Goal: Transaction & Acquisition: Purchase product/service

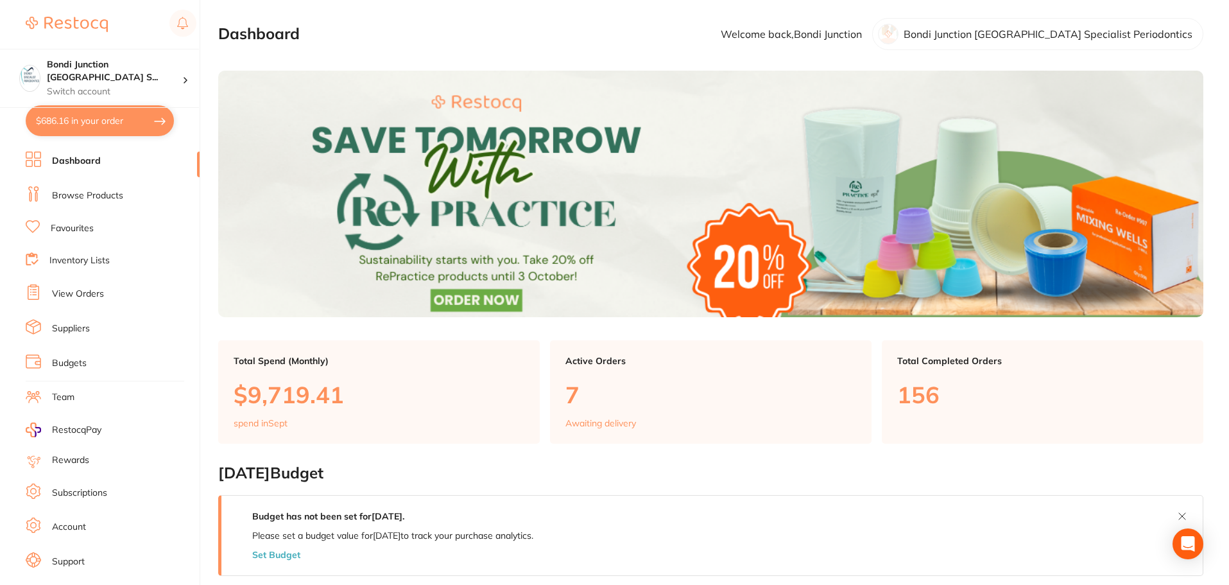
click at [107, 120] on button "$686.16 in your order" at bounding box center [100, 120] width 148 height 31
checkbox input "true"
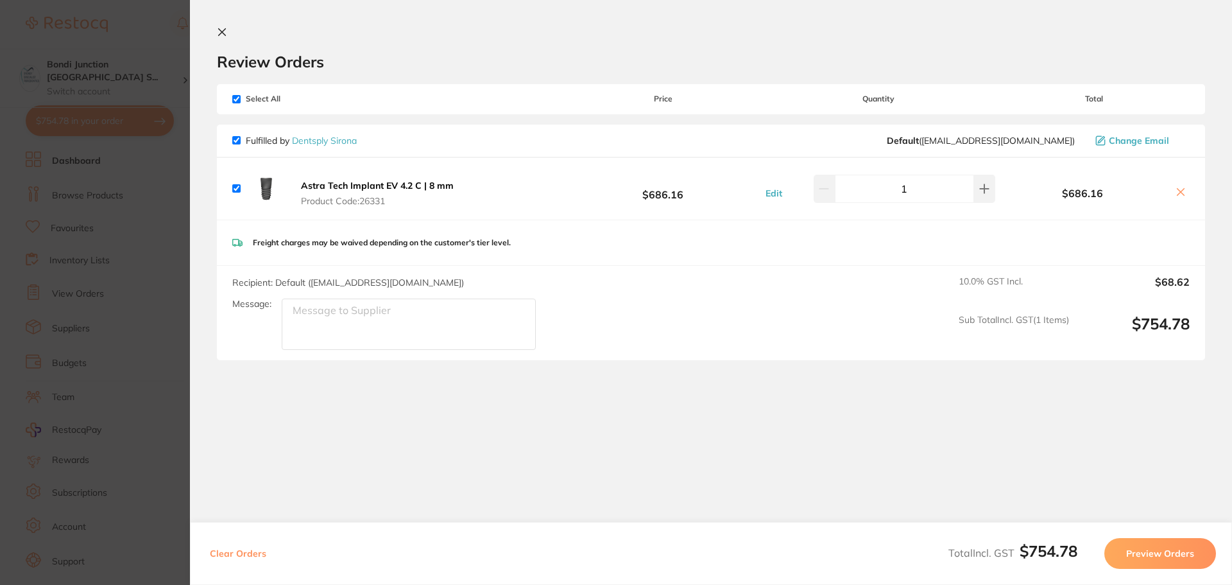
click at [1181, 194] on icon at bounding box center [1181, 192] width 10 height 10
checkbox input "false"
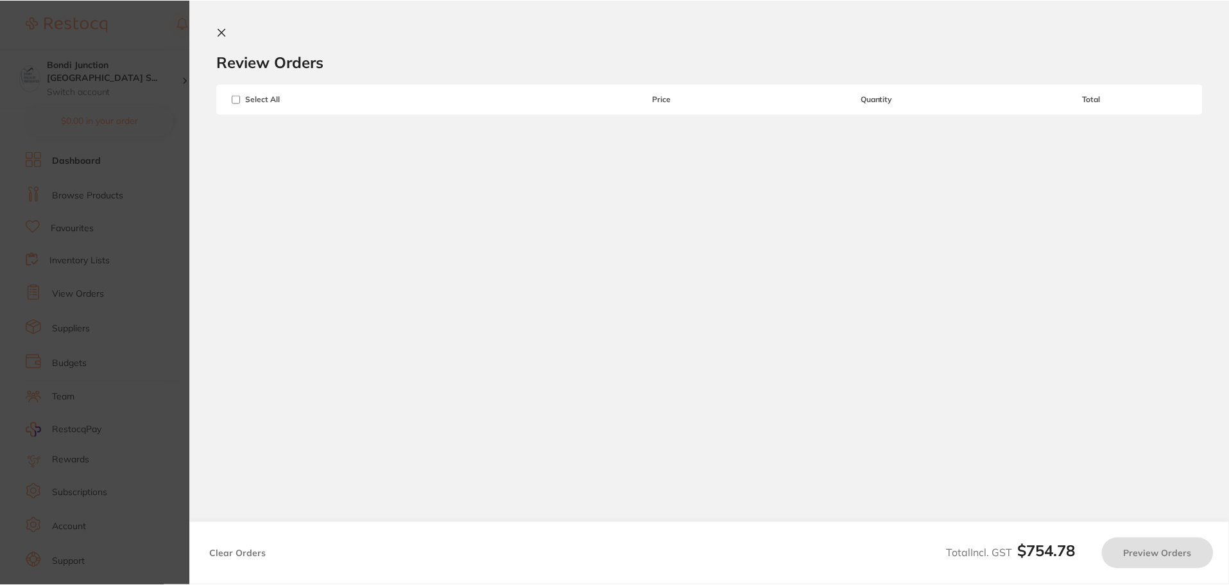
scroll to position [3, 0]
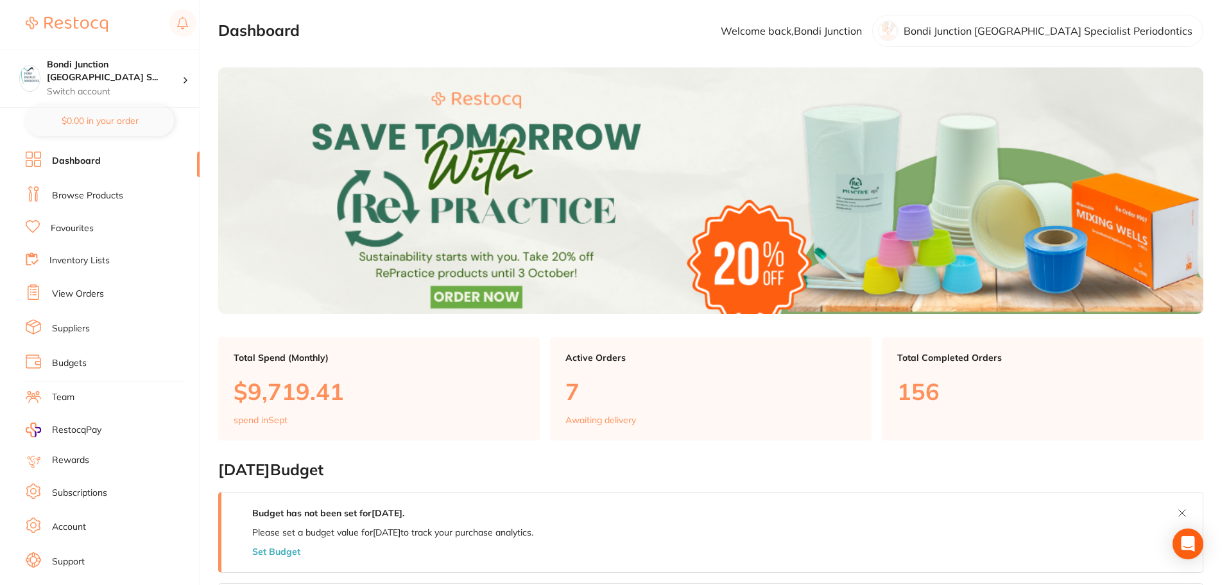
click at [90, 302] on li "View Orders" at bounding box center [113, 293] width 174 height 19
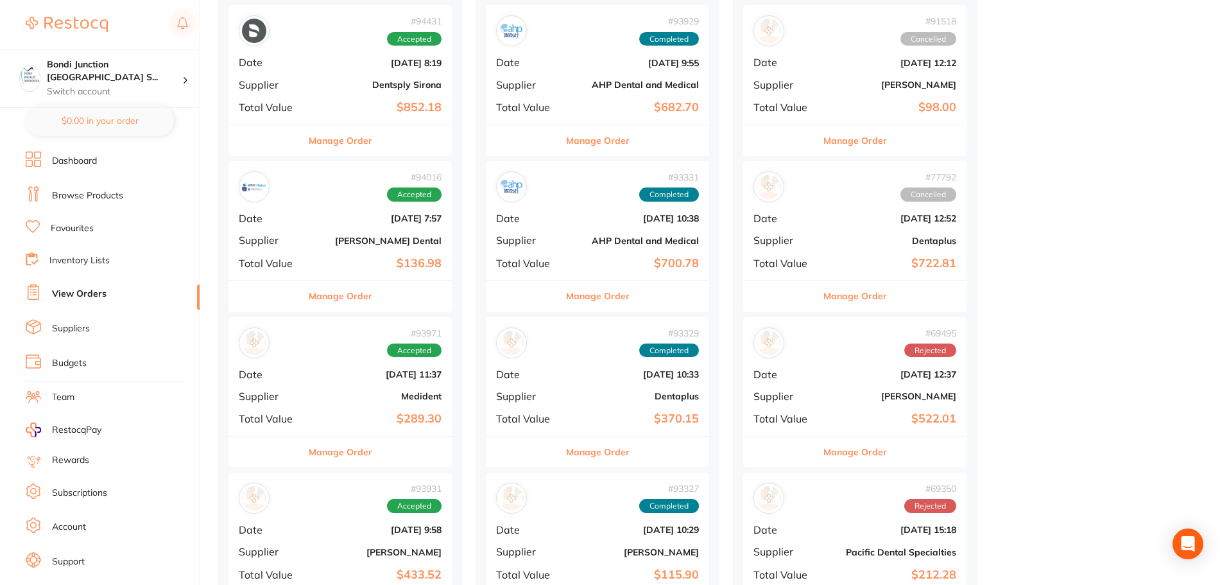
scroll to position [385, 0]
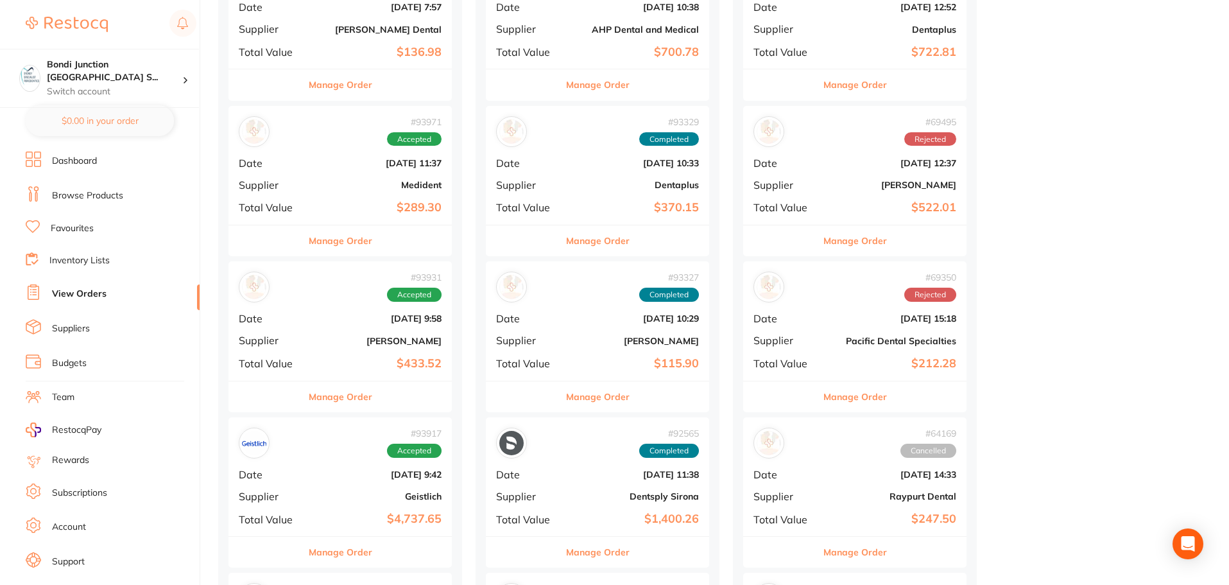
click at [350, 393] on button "Manage Order" at bounding box center [341, 396] width 64 height 31
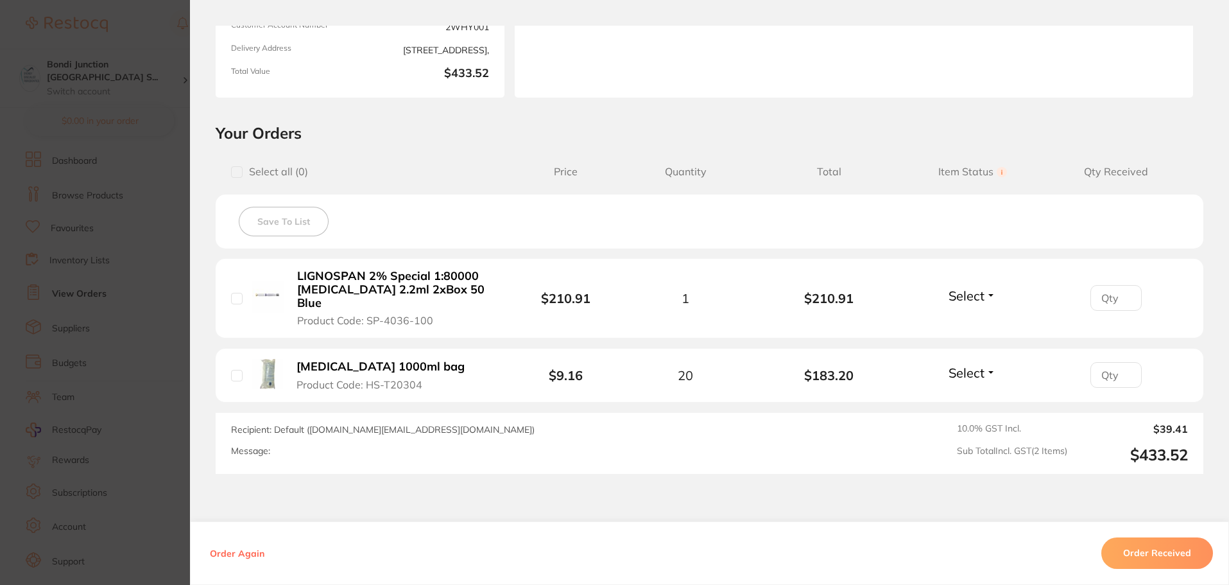
scroll to position [257, 0]
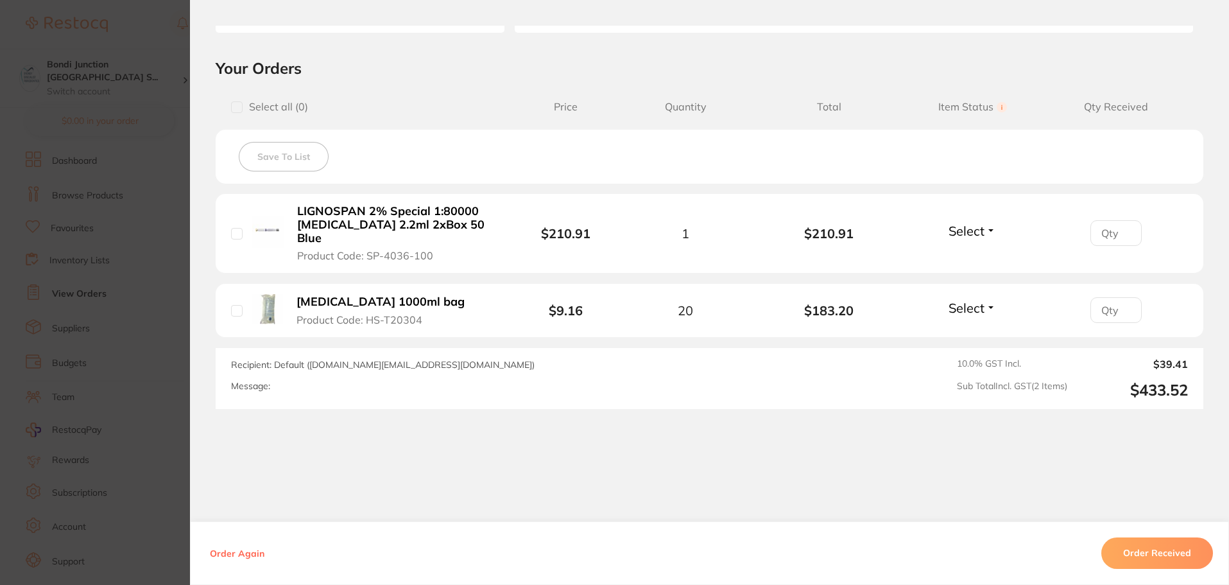
click at [1131, 553] on button "Order Received" at bounding box center [1157, 553] width 112 height 31
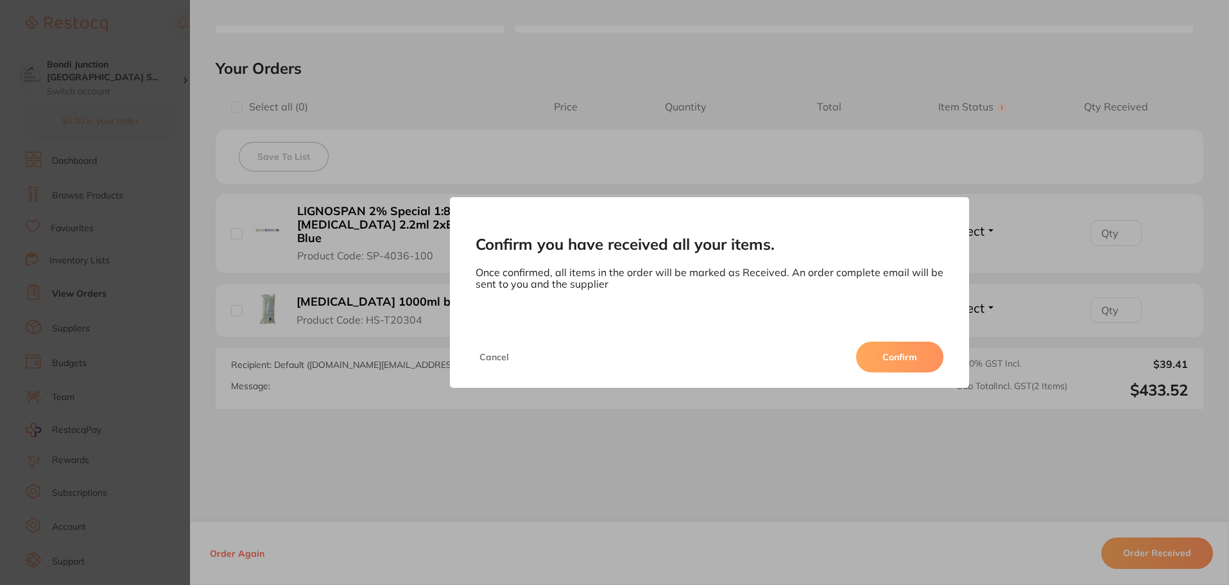
click at [908, 356] on button "Confirm" at bounding box center [899, 356] width 87 height 31
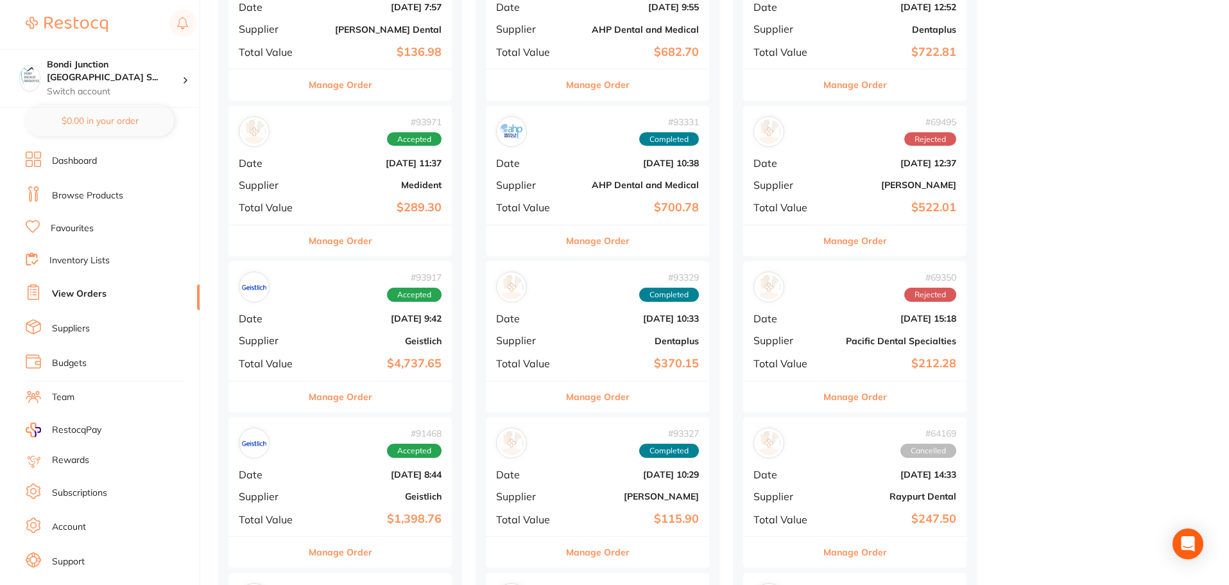
click at [354, 397] on button "Manage Order" at bounding box center [341, 396] width 64 height 31
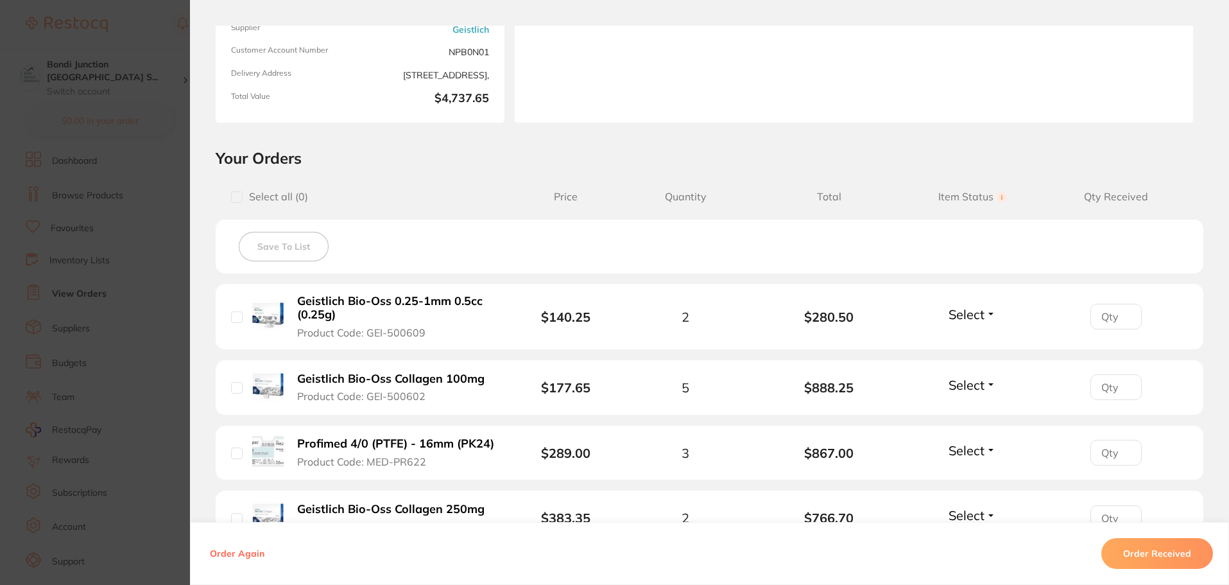
scroll to position [257, 0]
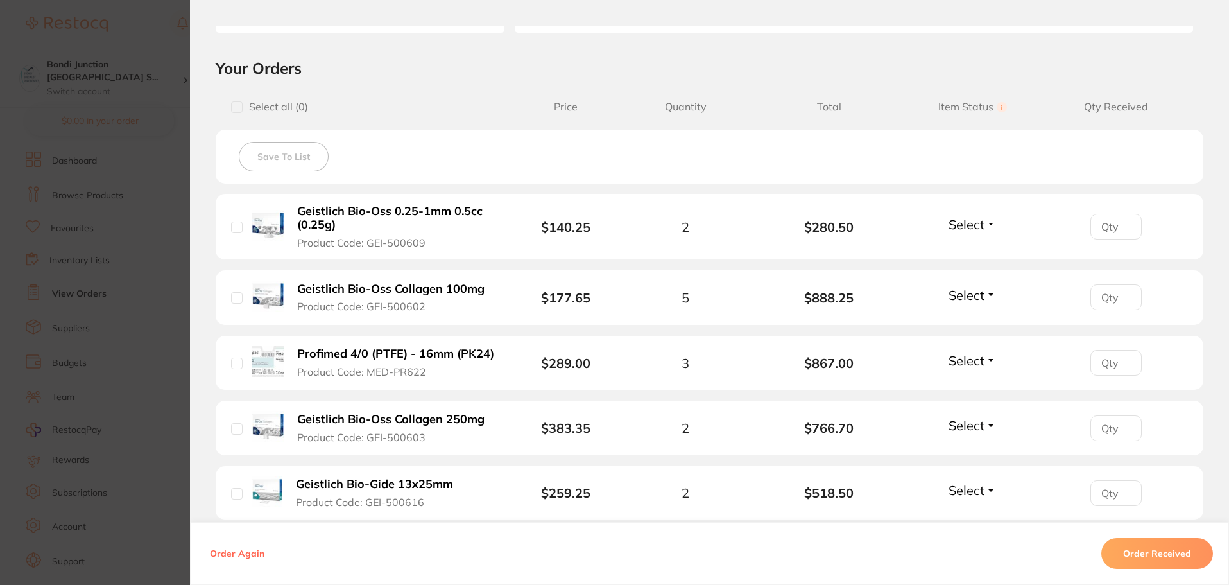
click at [1134, 552] on button "Order Received" at bounding box center [1157, 553] width 112 height 31
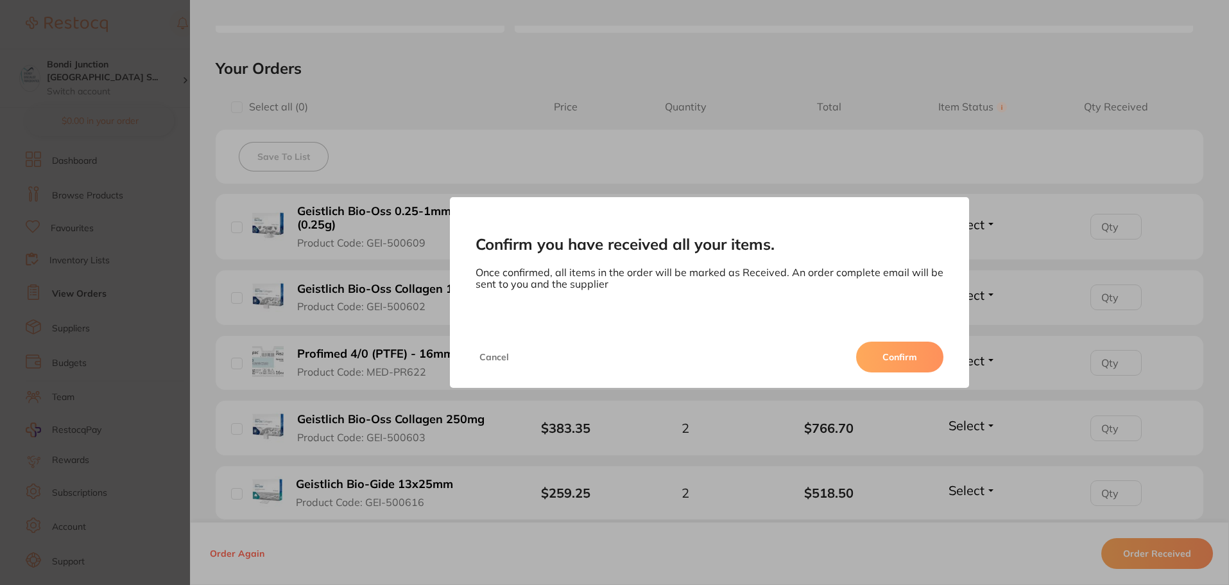
click at [899, 359] on button "Confirm" at bounding box center [899, 356] width 87 height 31
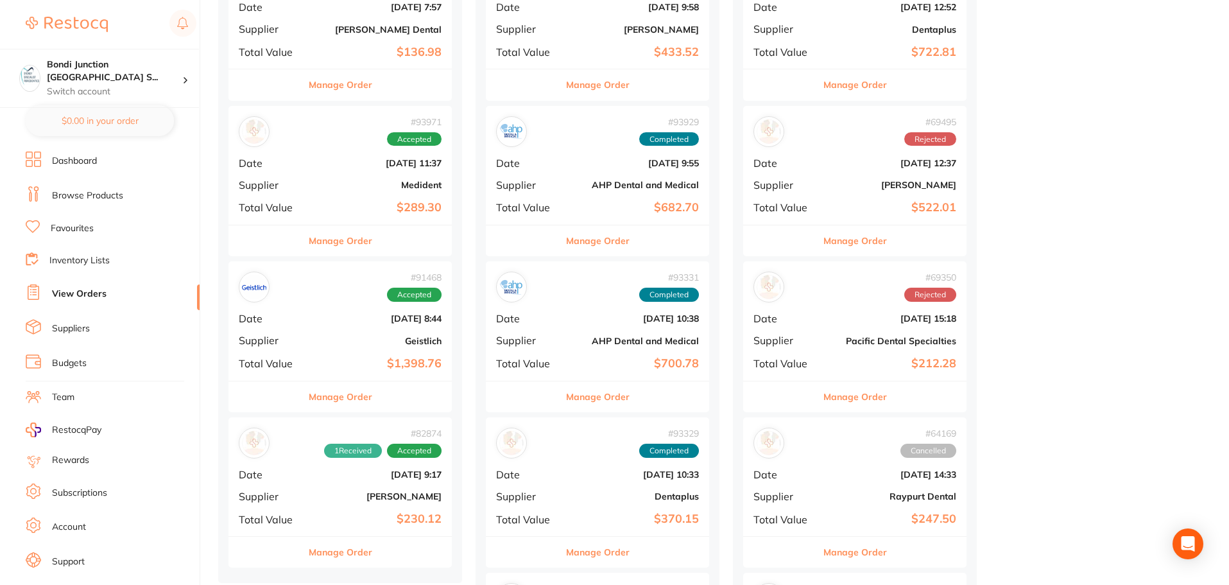
click at [348, 395] on button "Manage Order" at bounding box center [341, 396] width 64 height 31
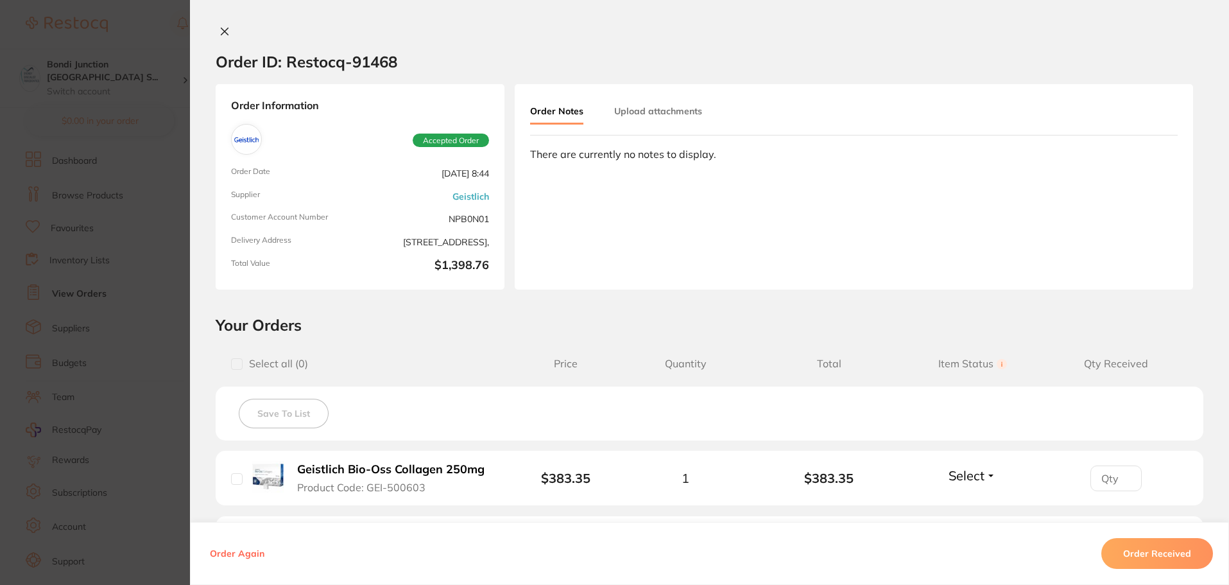
click at [1191, 549] on button "Order Received" at bounding box center [1157, 553] width 112 height 31
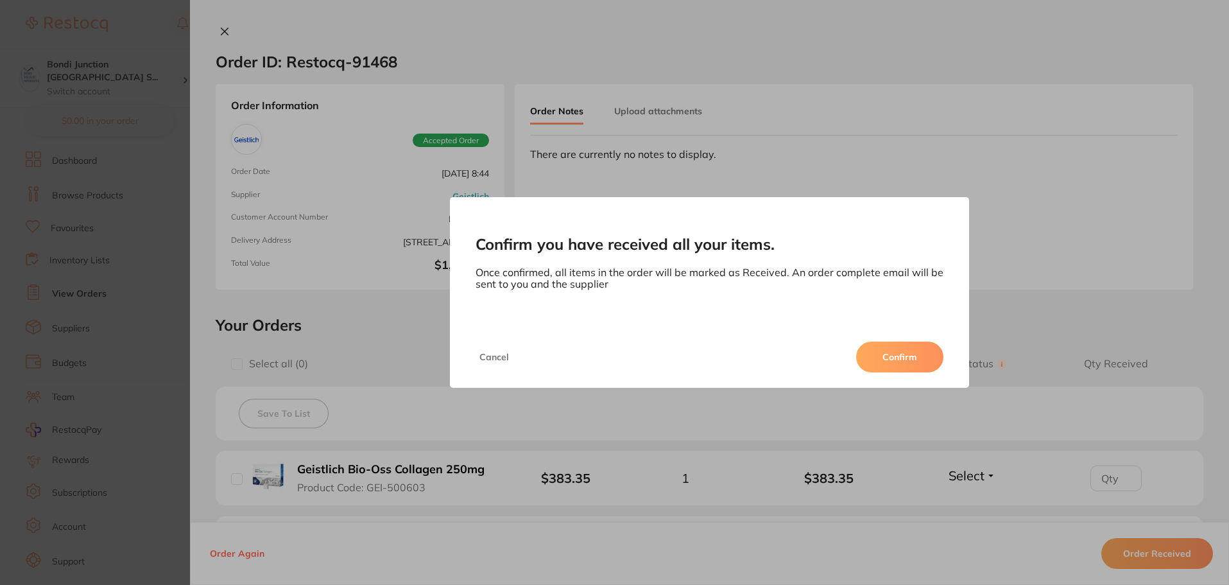
click at [904, 359] on button "Confirm" at bounding box center [899, 356] width 87 height 31
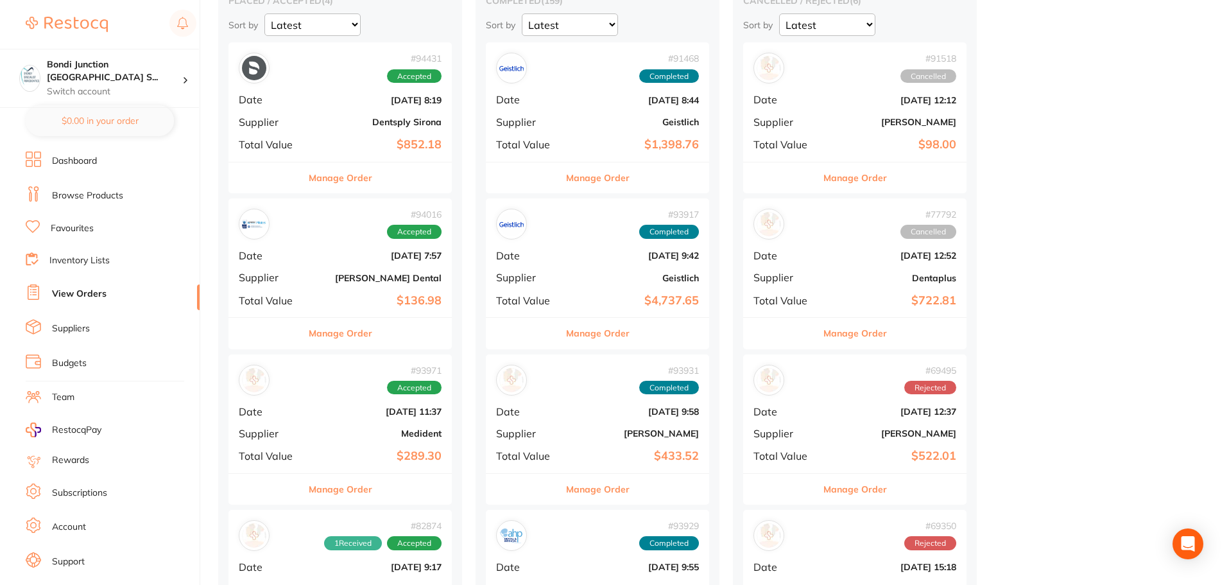
scroll to position [128, 0]
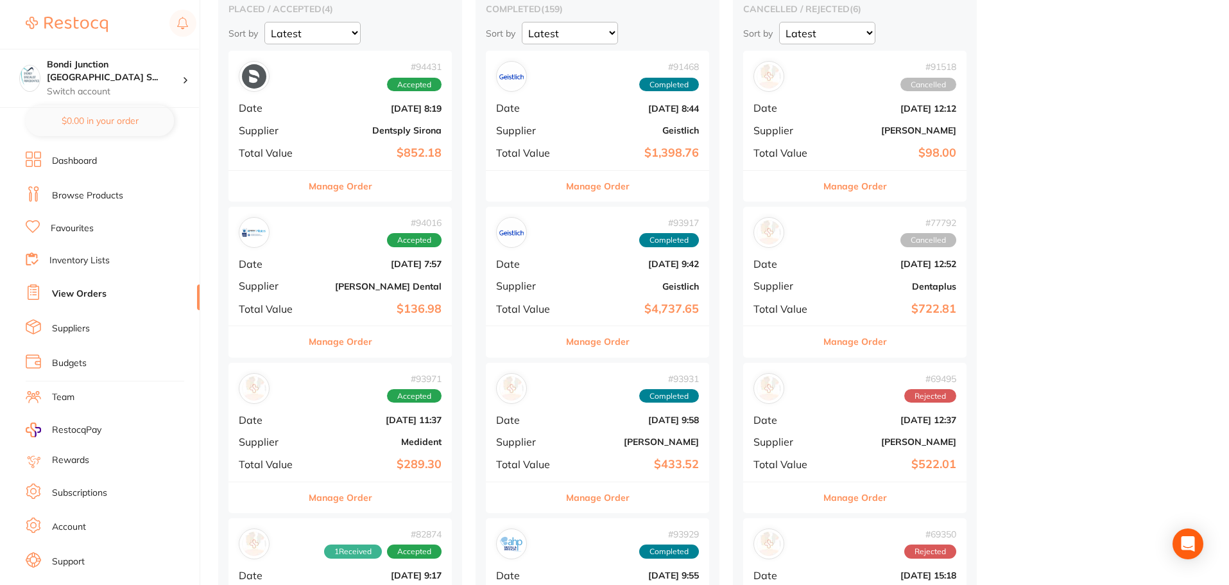
click at [359, 343] on button "Manage Order" at bounding box center [341, 341] width 64 height 31
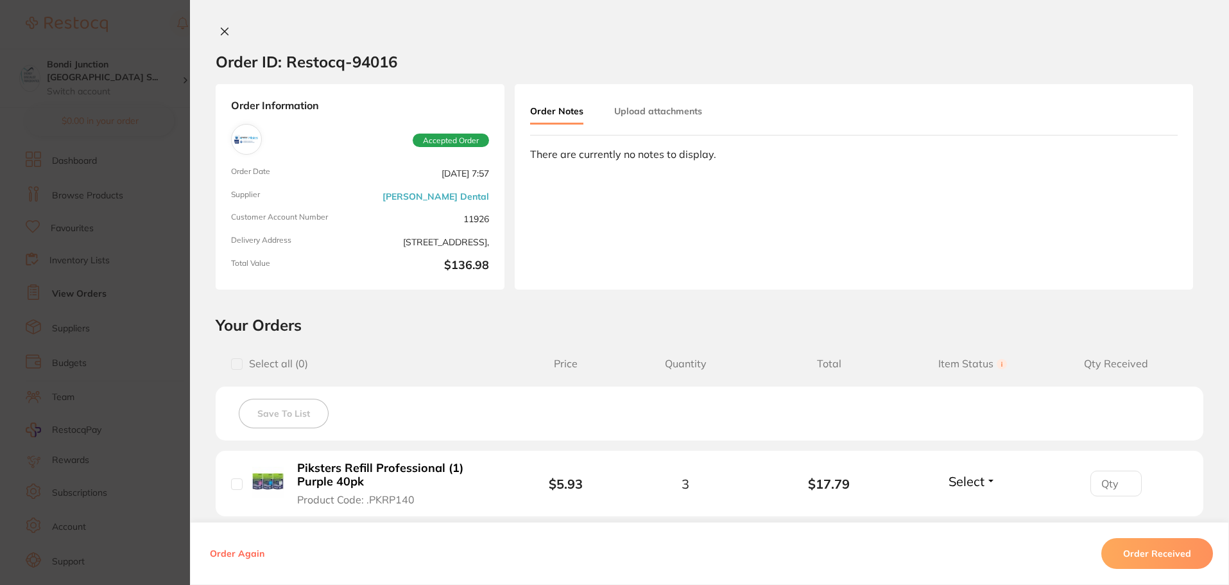
click at [221, 33] on icon at bounding box center [224, 31] width 7 height 7
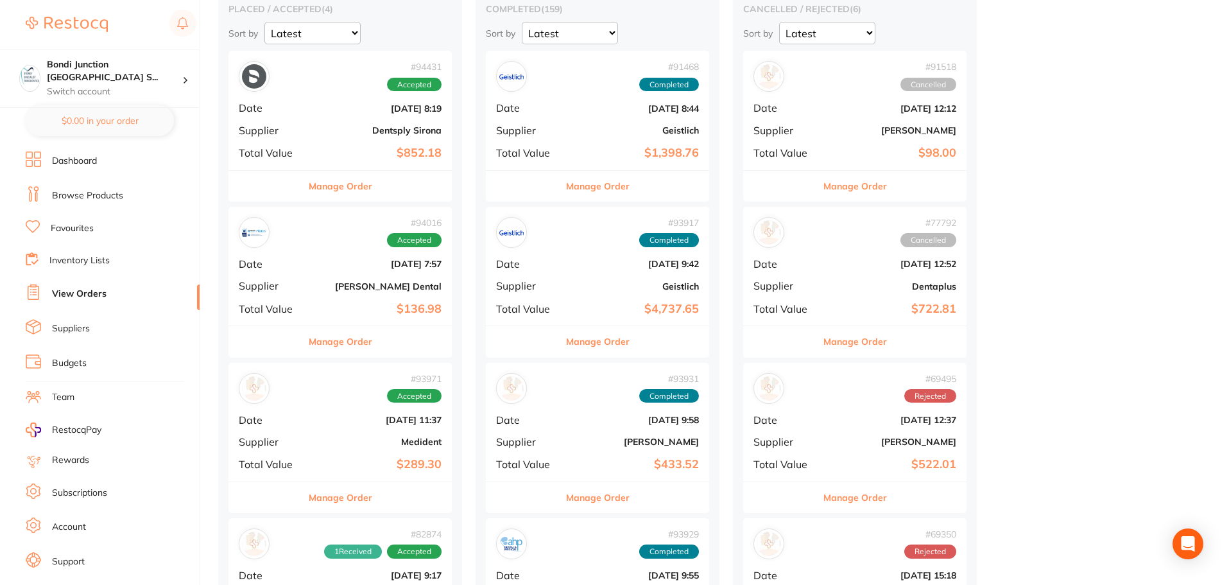
click at [359, 494] on button "Manage Order" at bounding box center [341, 497] width 64 height 31
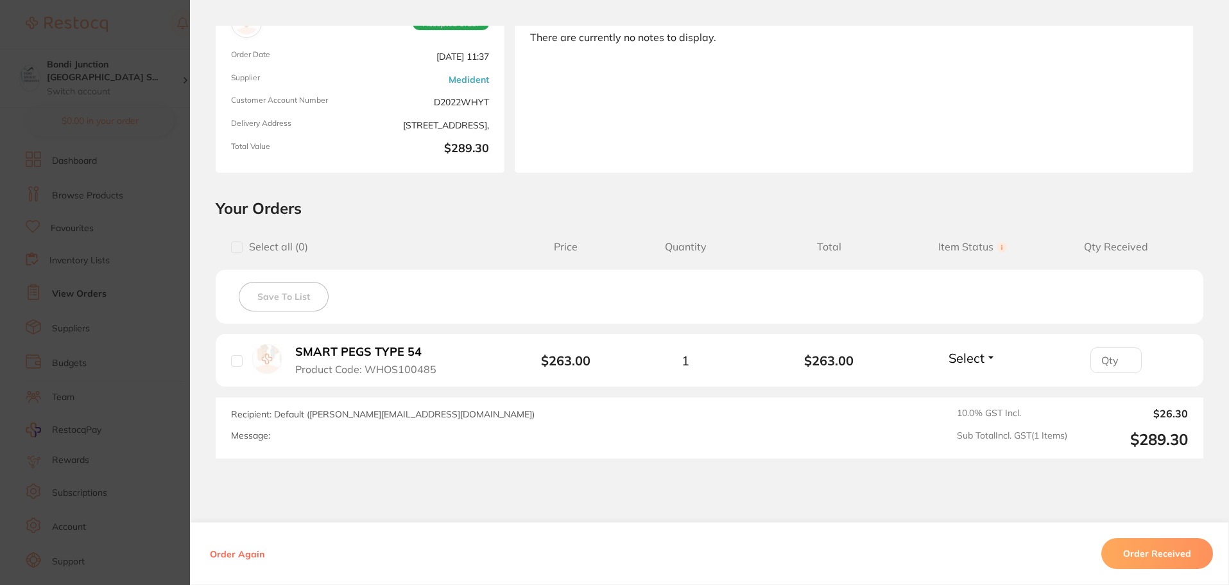
scroll to position [128, 0]
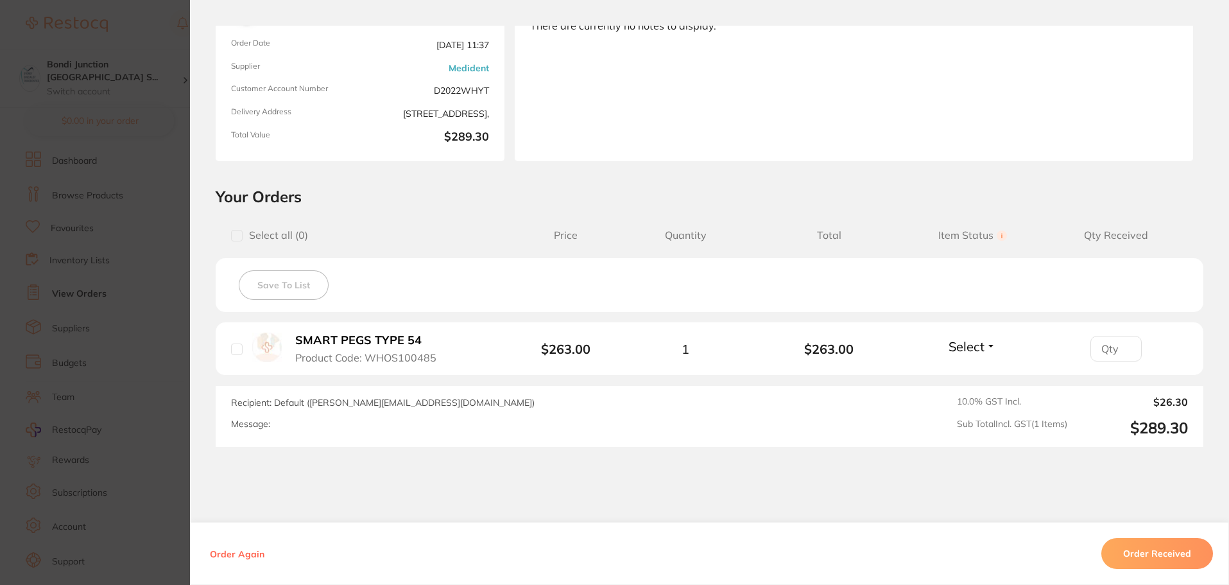
click at [1174, 546] on button "Order Received" at bounding box center [1157, 553] width 112 height 31
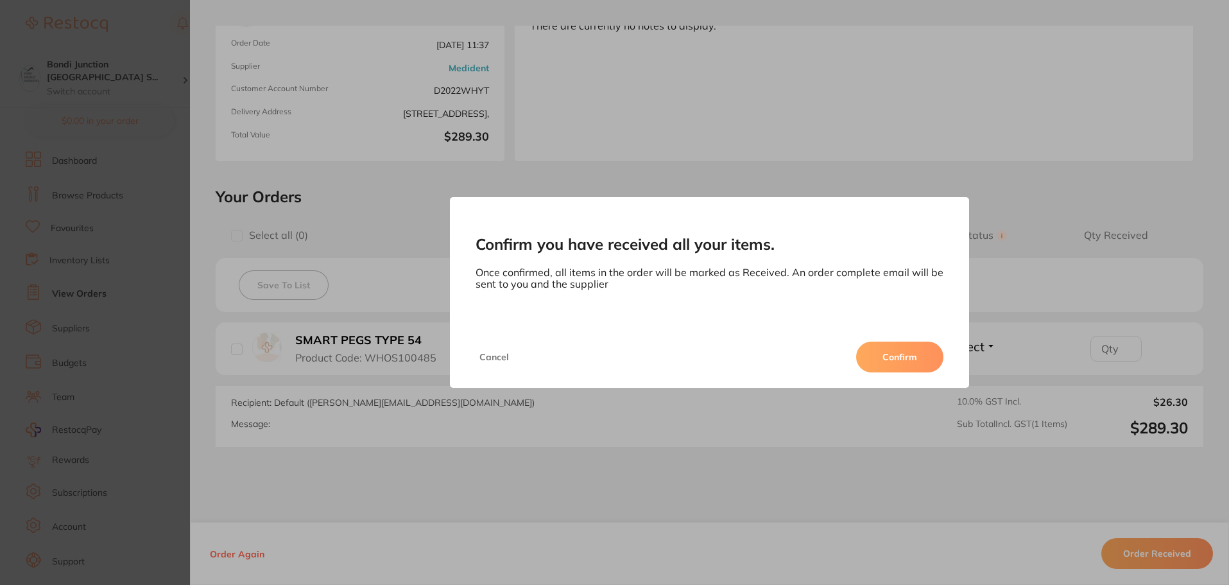
click at [894, 356] on button "Confirm" at bounding box center [899, 356] width 87 height 31
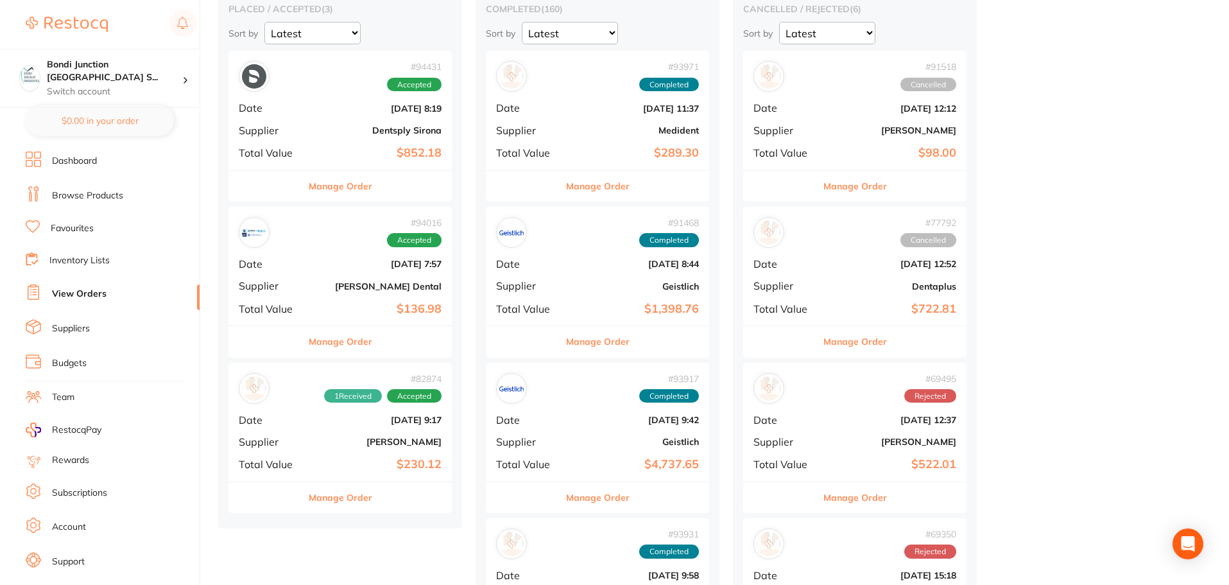
click at [347, 497] on button "Manage Order" at bounding box center [341, 497] width 64 height 31
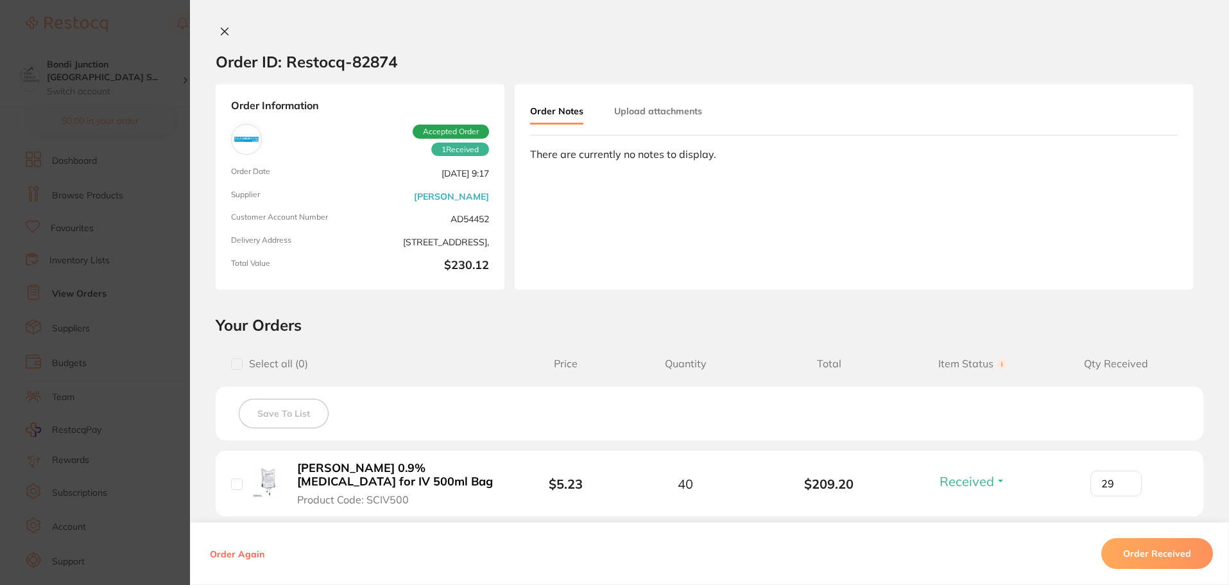
click at [217, 26] on button at bounding box center [225, 32] width 18 height 13
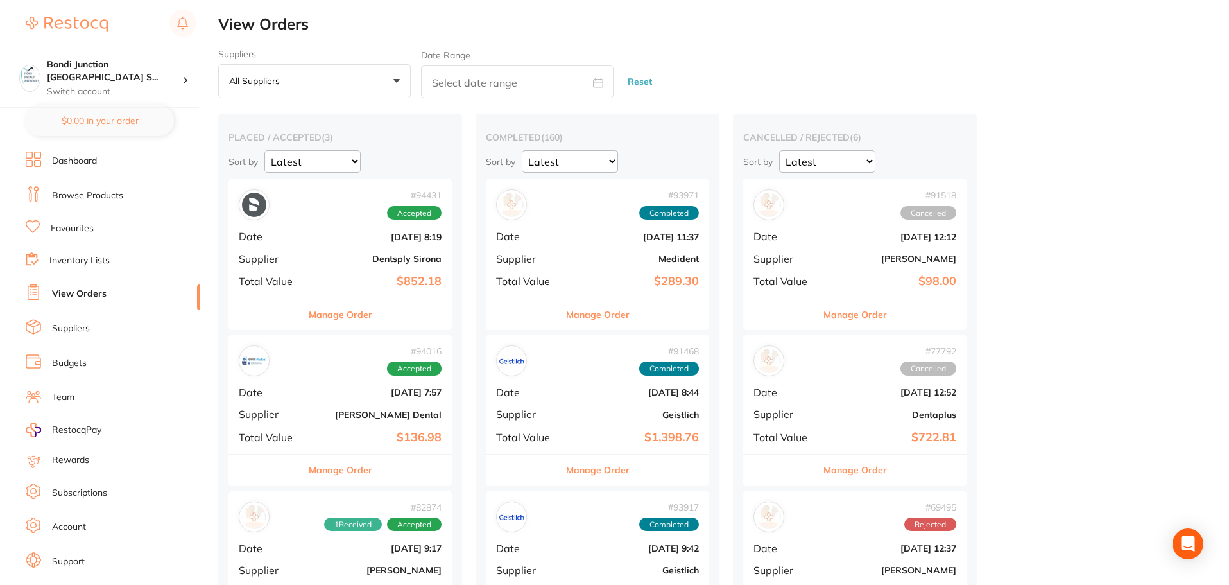
click at [354, 314] on button "Manage Order" at bounding box center [341, 314] width 64 height 31
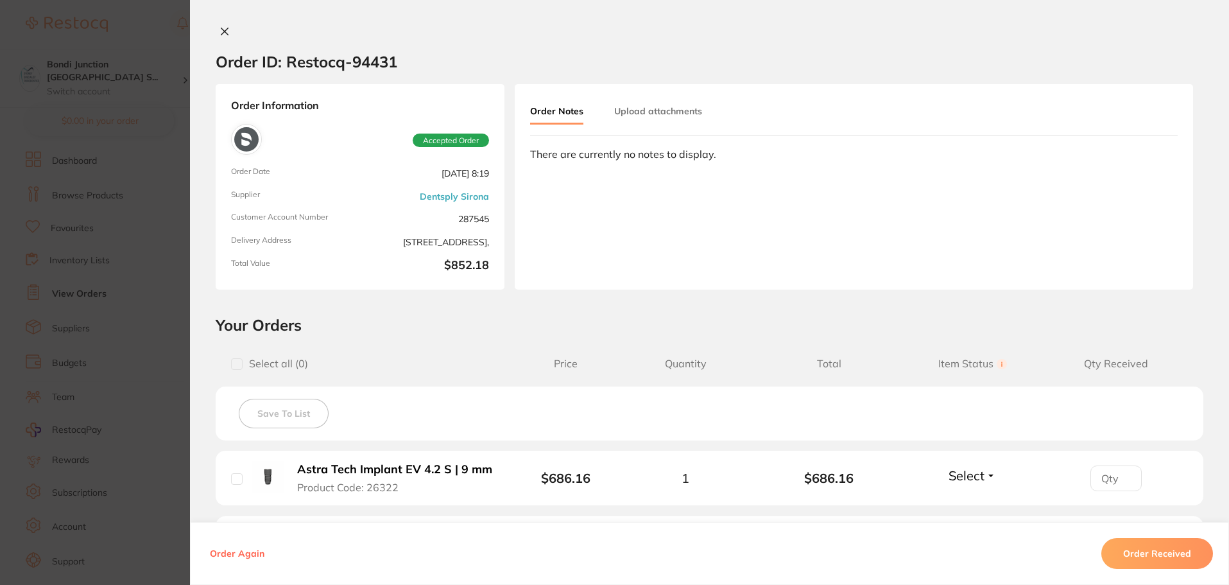
click at [221, 34] on icon at bounding box center [224, 31] width 7 height 7
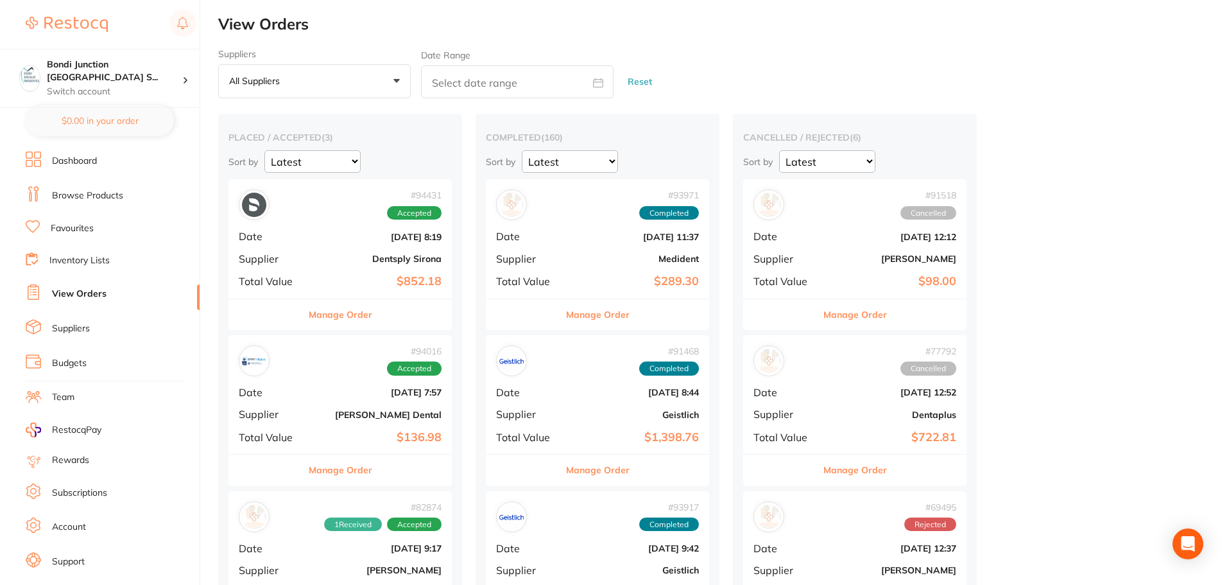
click at [108, 198] on link "Browse Products" at bounding box center [87, 195] width 71 height 13
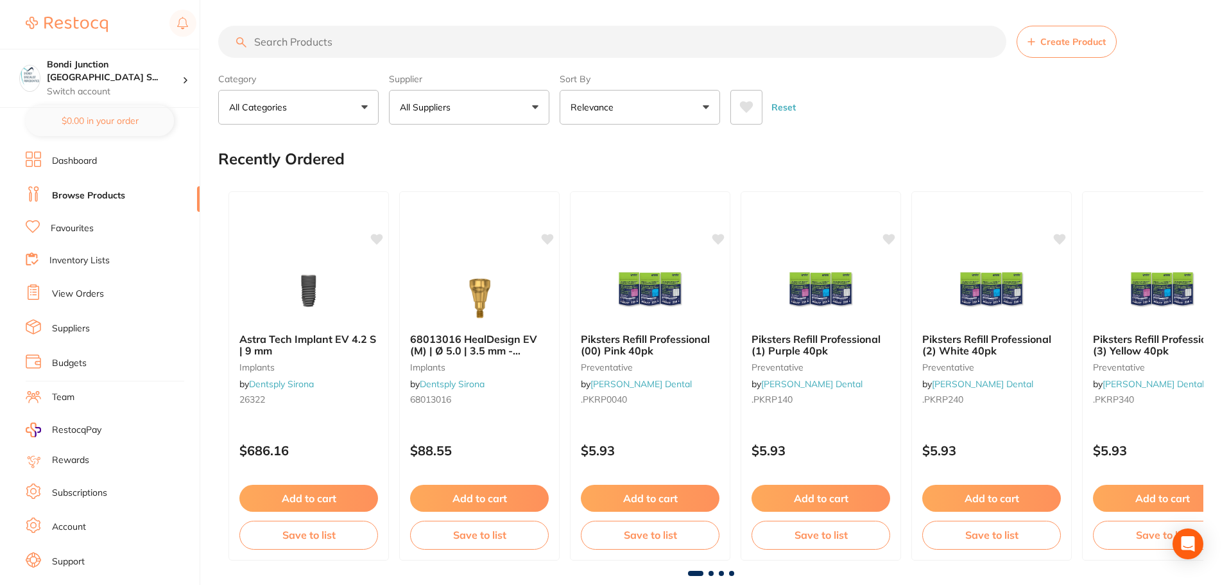
click at [322, 36] on input "search" at bounding box center [612, 42] width 788 height 32
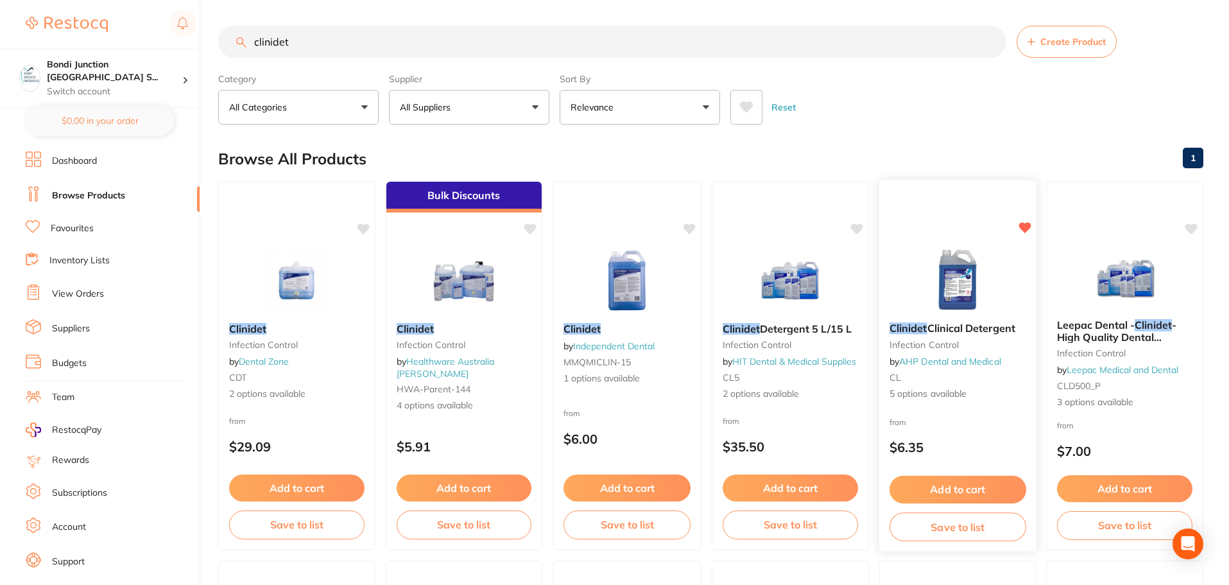
type input "clinidet"
click at [930, 329] on span "Clinical Detergent" at bounding box center [971, 328] width 88 height 13
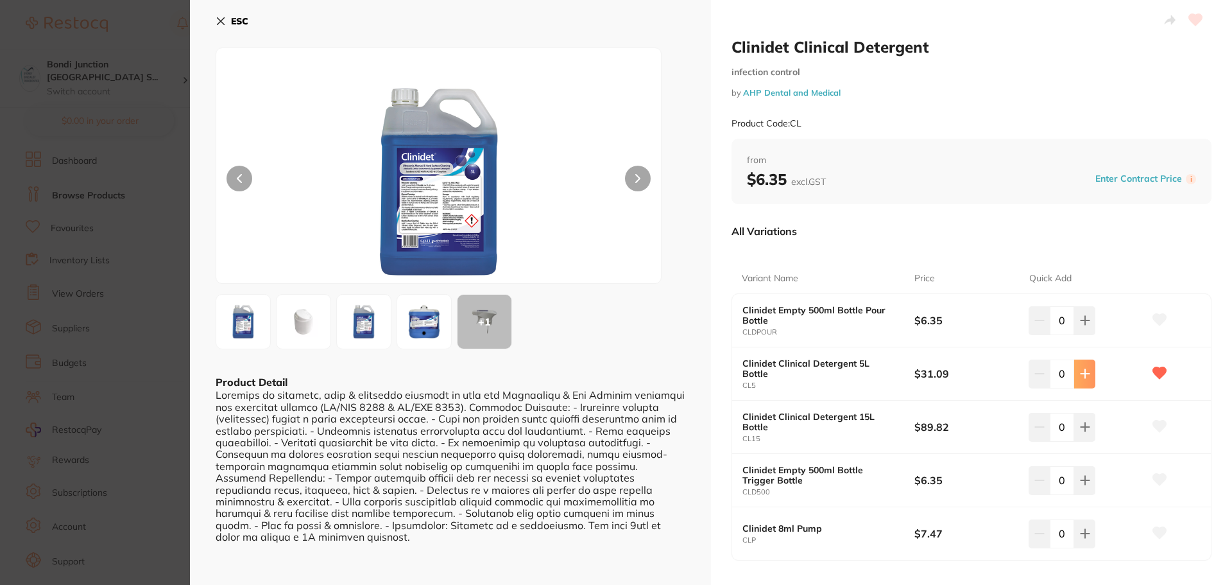
click at [1080, 374] on icon at bounding box center [1085, 373] width 10 height 10
type input "1"
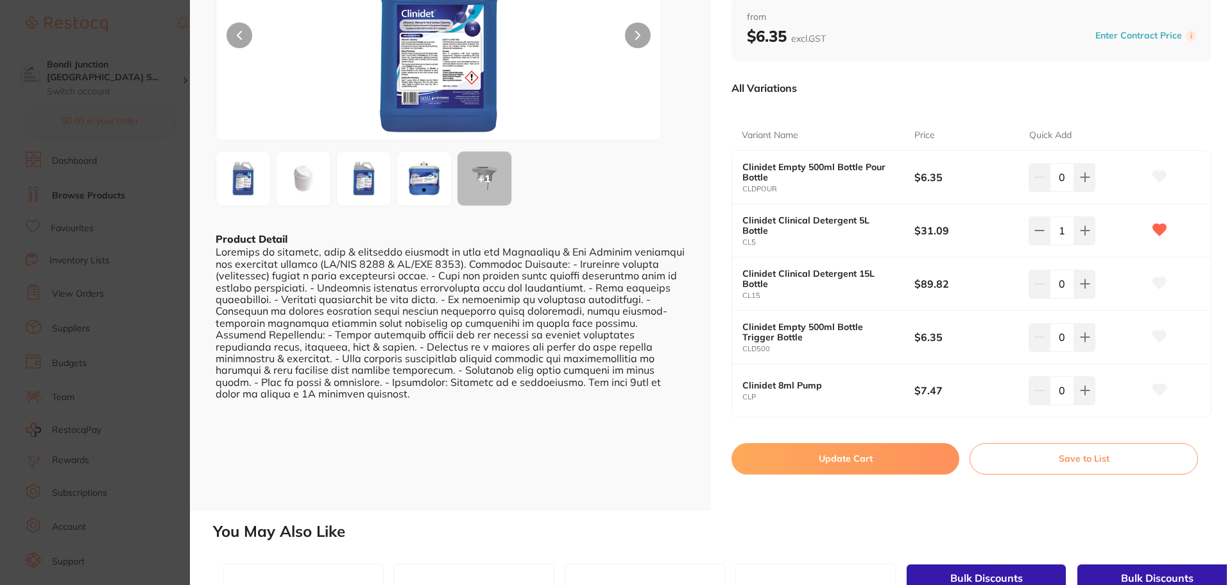
scroll to position [257, 0]
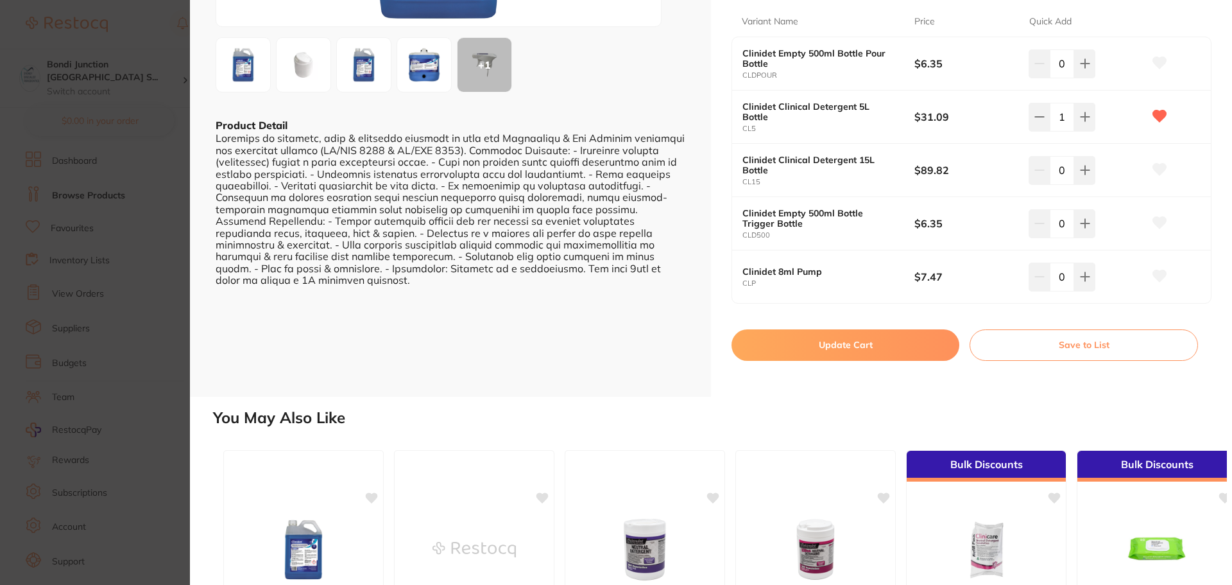
click at [861, 348] on button "Update Cart" at bounding box center [846, 344] width 228 height 31
checkbox input "true"
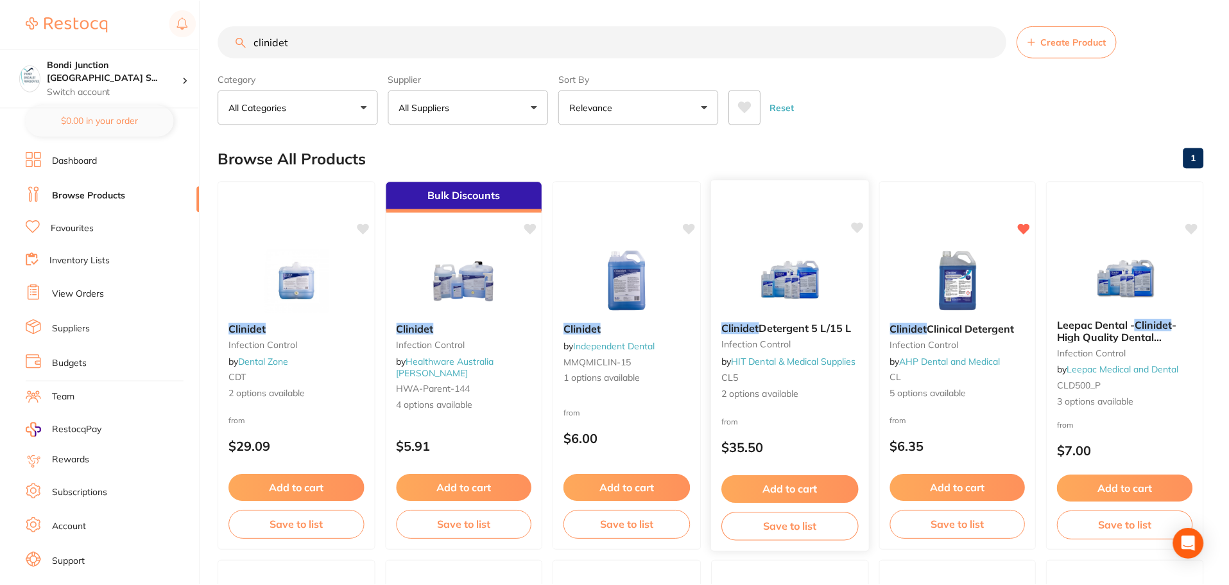
scroll to position [4, 0]
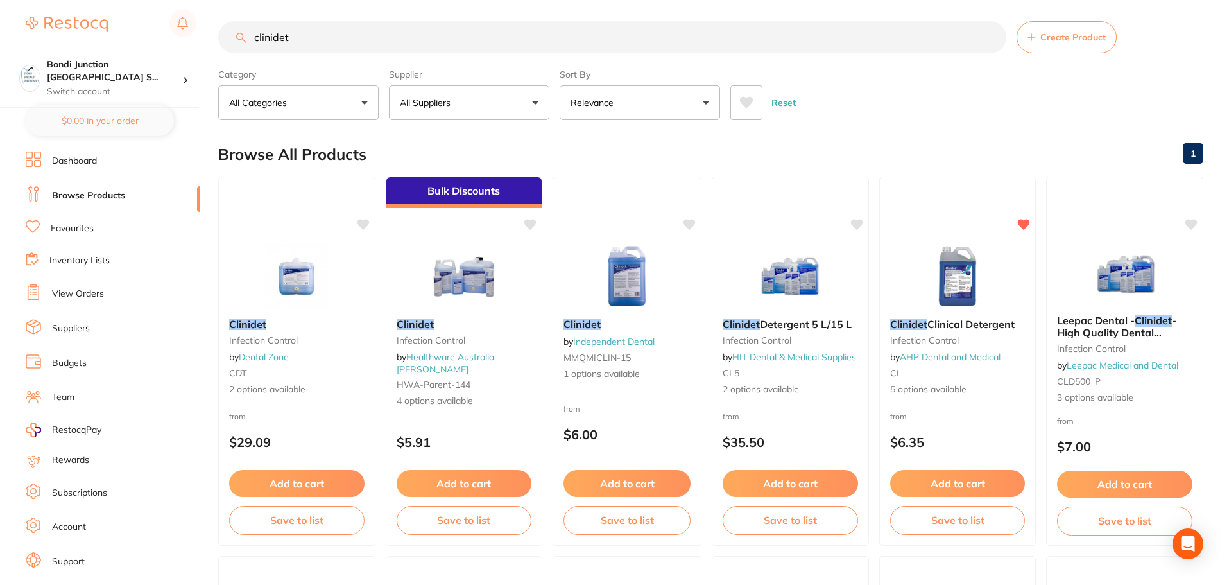
click at [305, 36] on input "clinidet" at bounding box center [612, 37] width 788 height 32
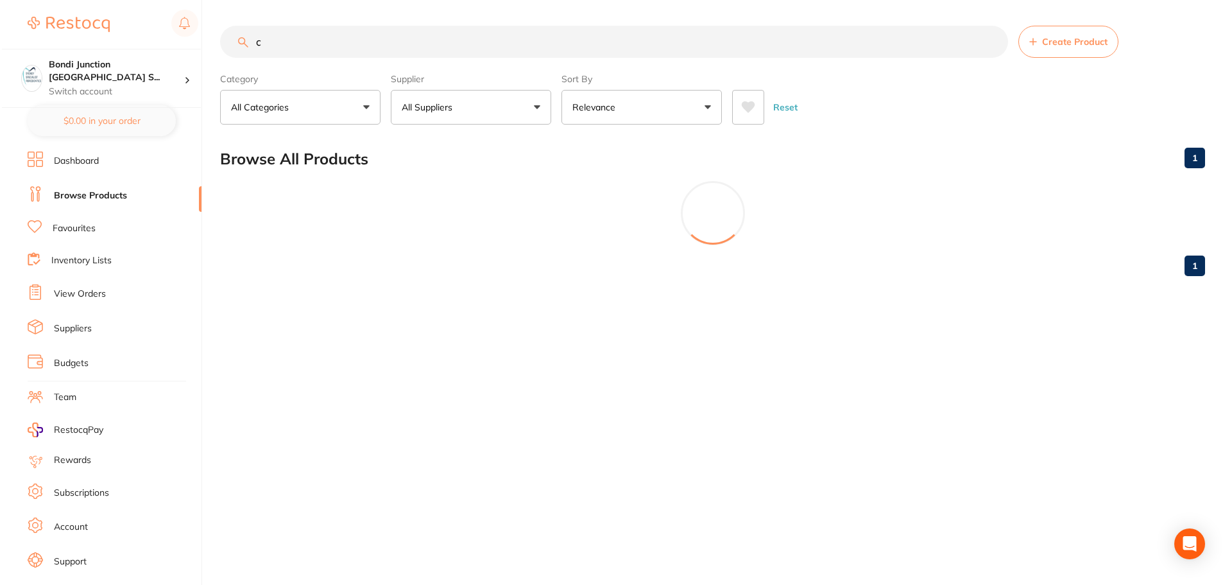
scroll to position [0, 0]
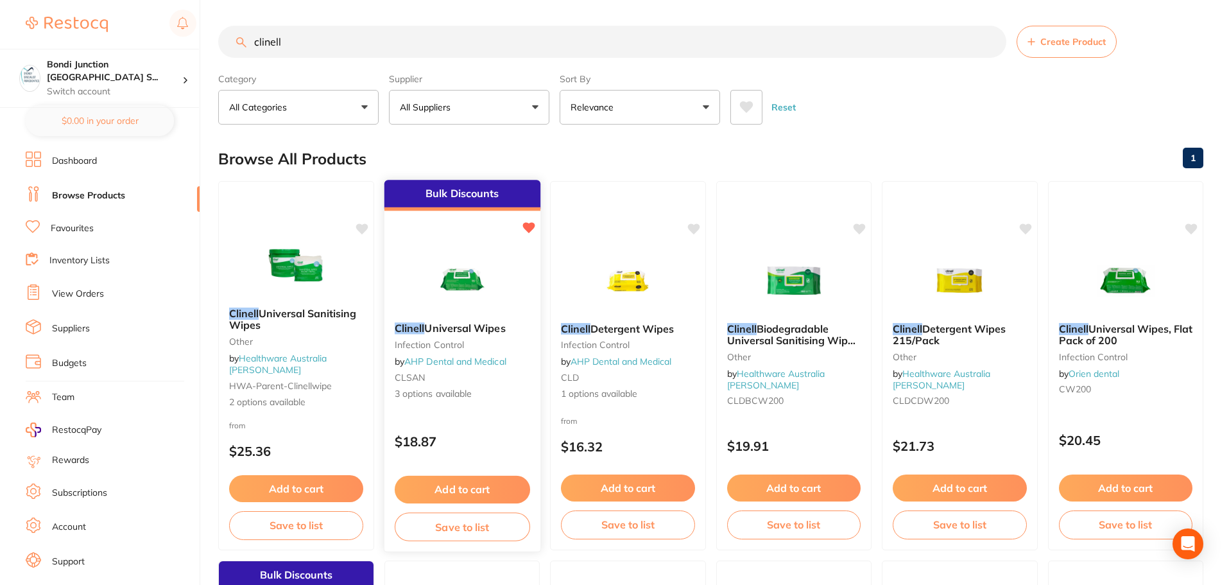
type input "clinell"
click at [481, 327] on span "Universal Wipes" at bounding box center [464, 328] width 81 height 13
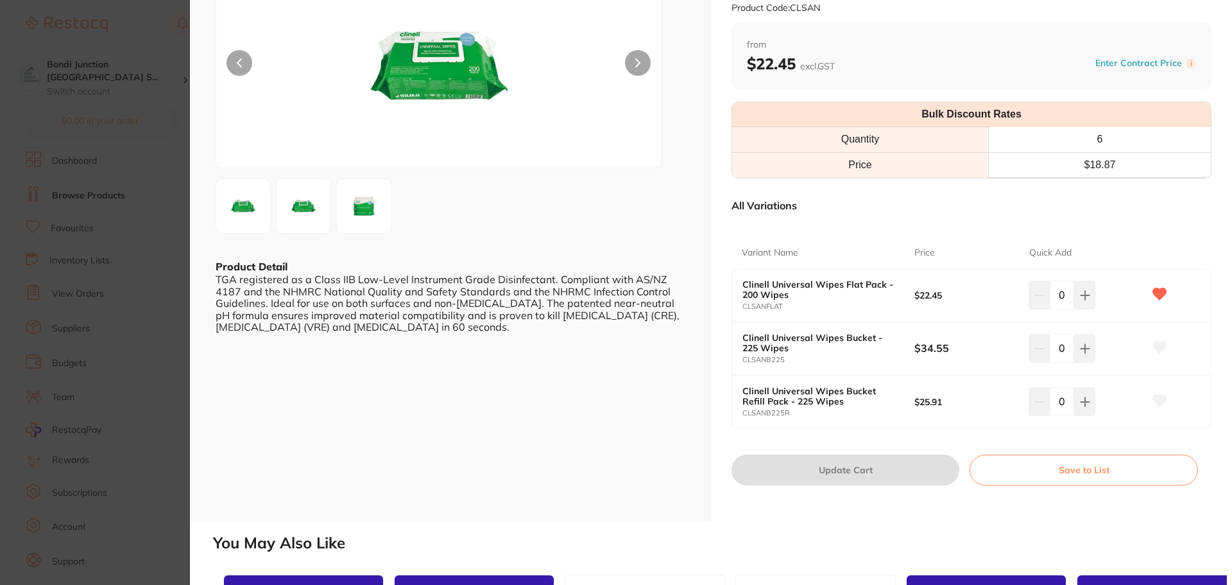
scroll to position [128, 0]
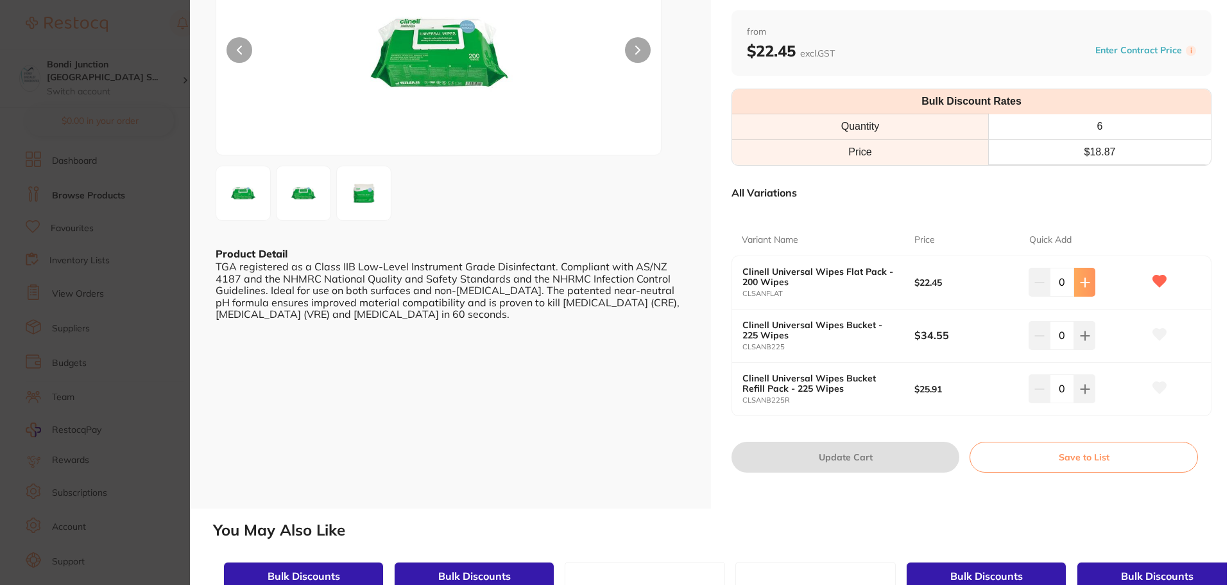
click at [1085, 287] on icon at bounding box center [1085, 282] width 10 height 10
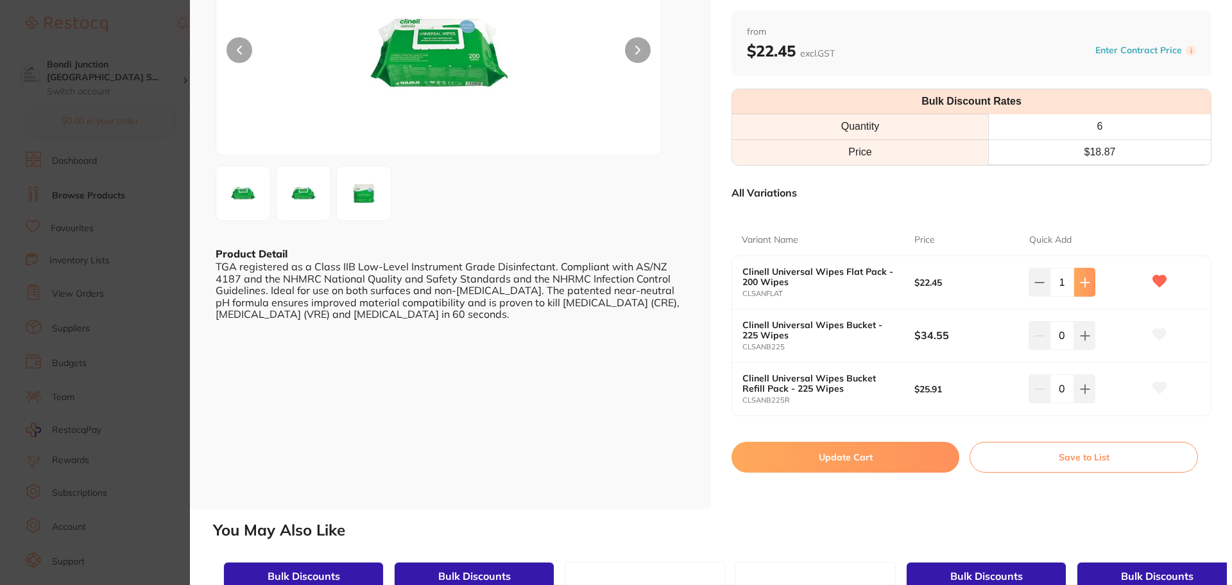
click at [1085, 287] on icon at bounding box center [1085, 282] width 10 height 10
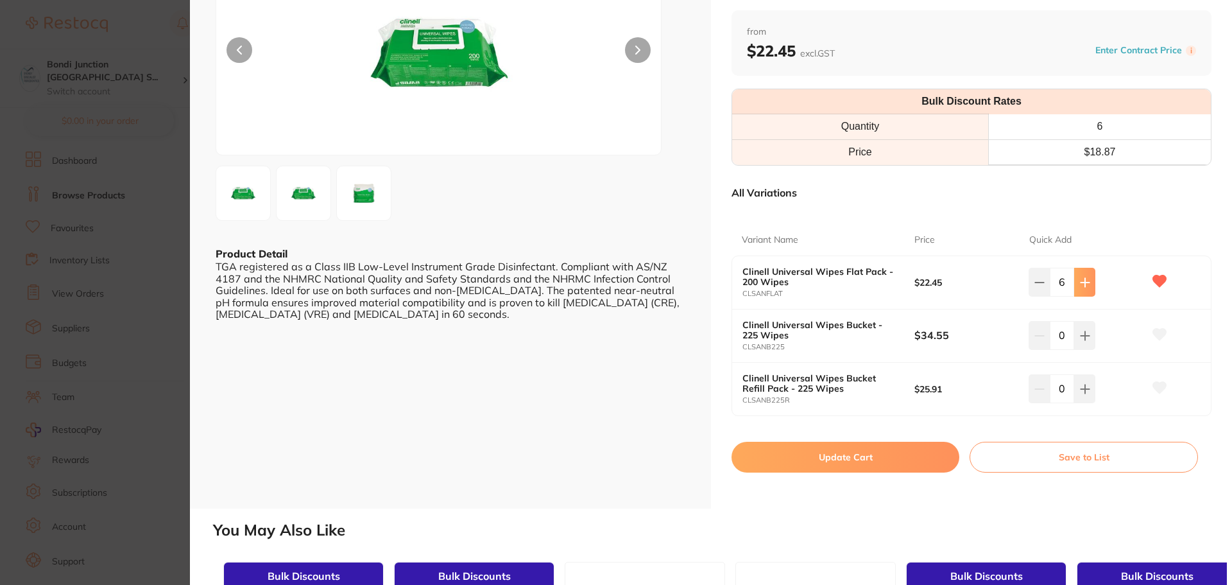
click at [1085, 287] on icon at bounding box center [1085, 282] width 10 height 10
type input "8"
click at [884, 449] on button "Update Cart" at bounding box center [846, 457] width 228 height 31
checkbox input "false"
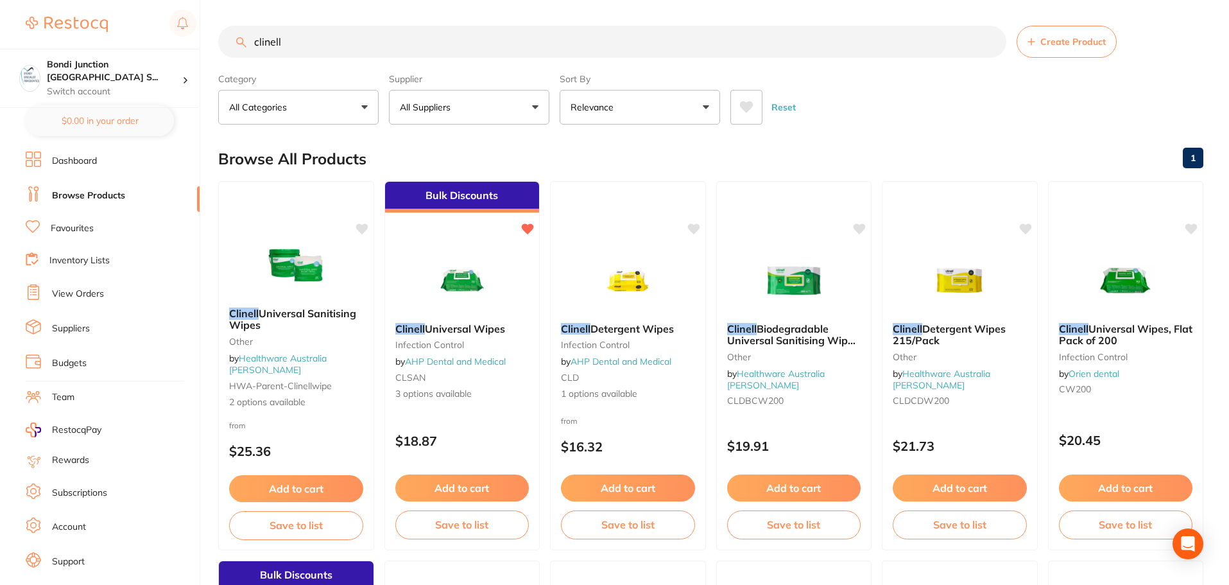
click at [297, 36] on input "clinell" at bounding box center [612, 42] width 788 height 32
type input "c"
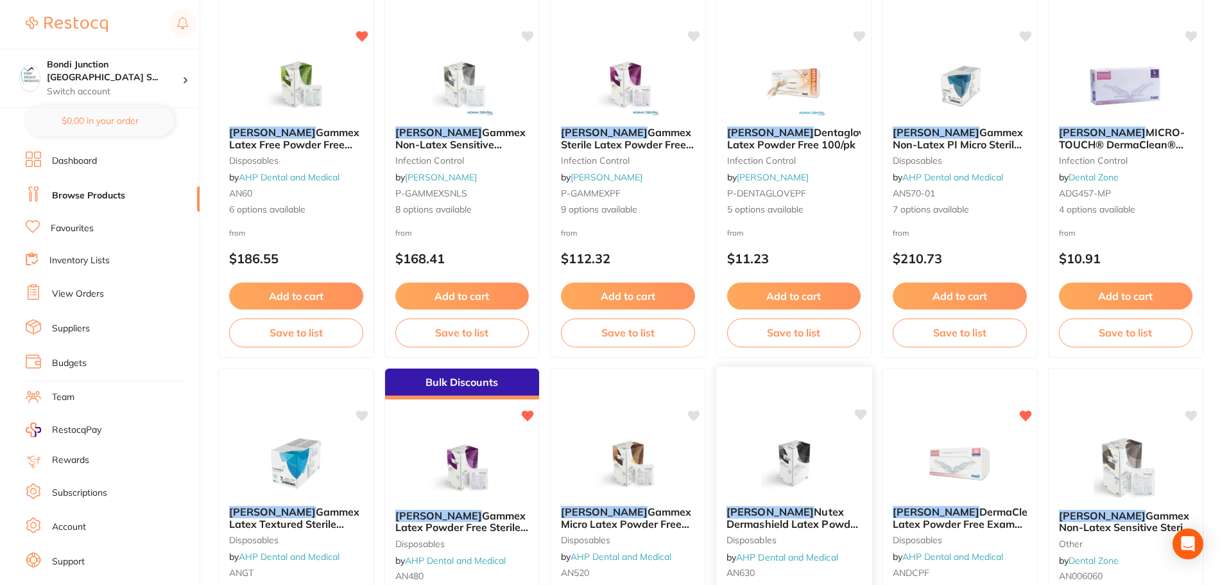
scroll to position [385, 0]
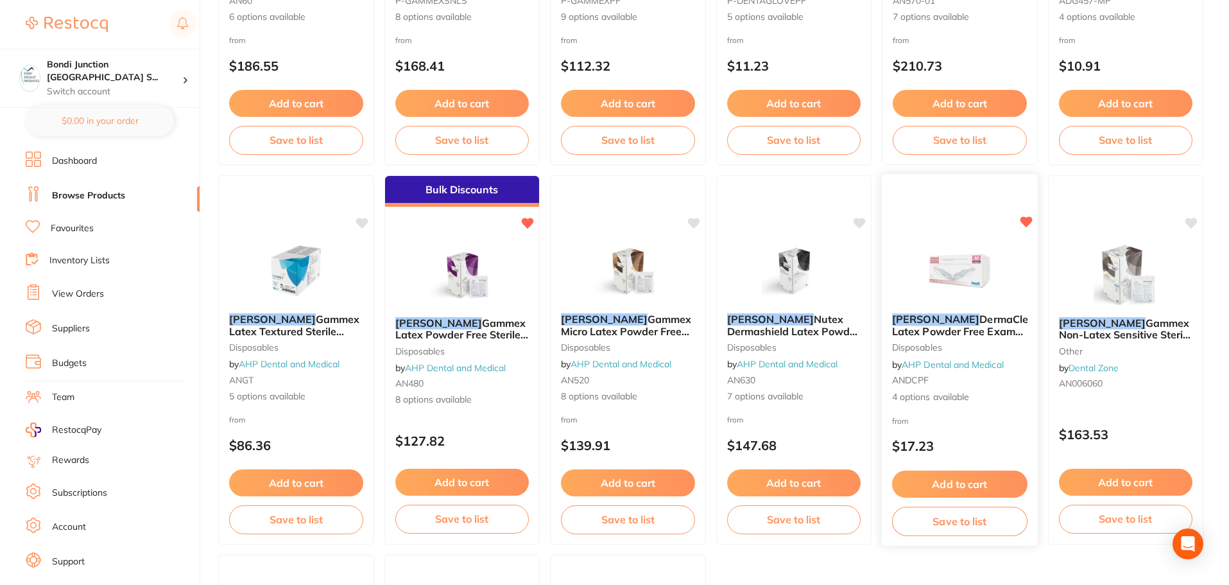
type input "[PERSON_NAME]"
click at [924, 329] on span "DermaClean Latex Powder Free Exam Gloves" at bounding box center [966, 331] width 149 height 37
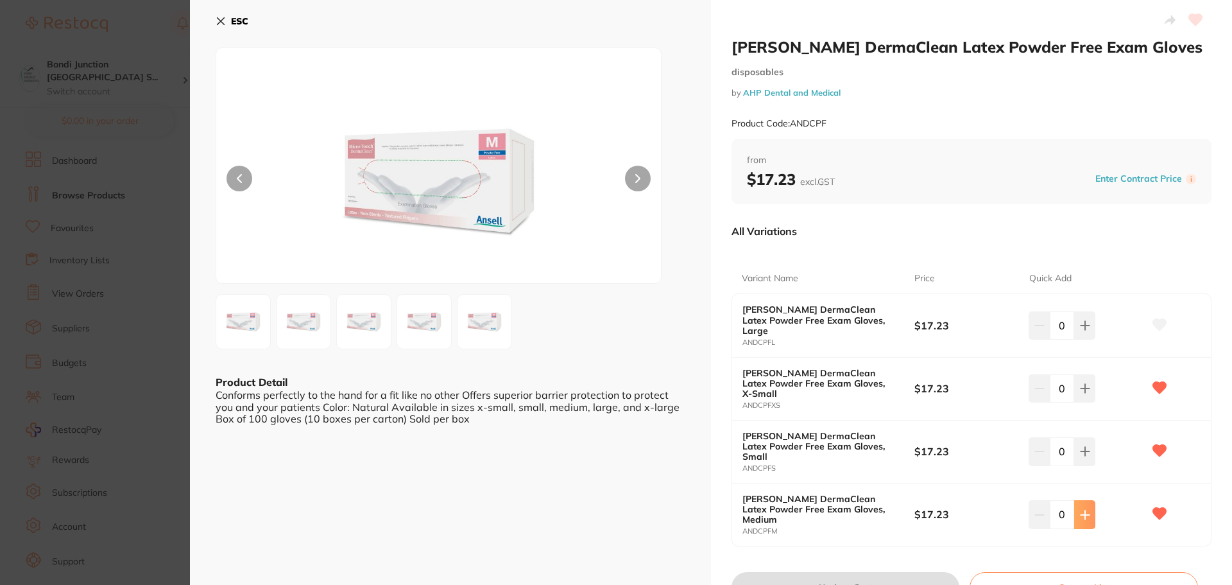
click at [1081, 510] on icon at bounding box center [1085, 515] width 10 height 10
click at [1083, 510] on icon at bounding box center [1085, 515] width 10 height 10
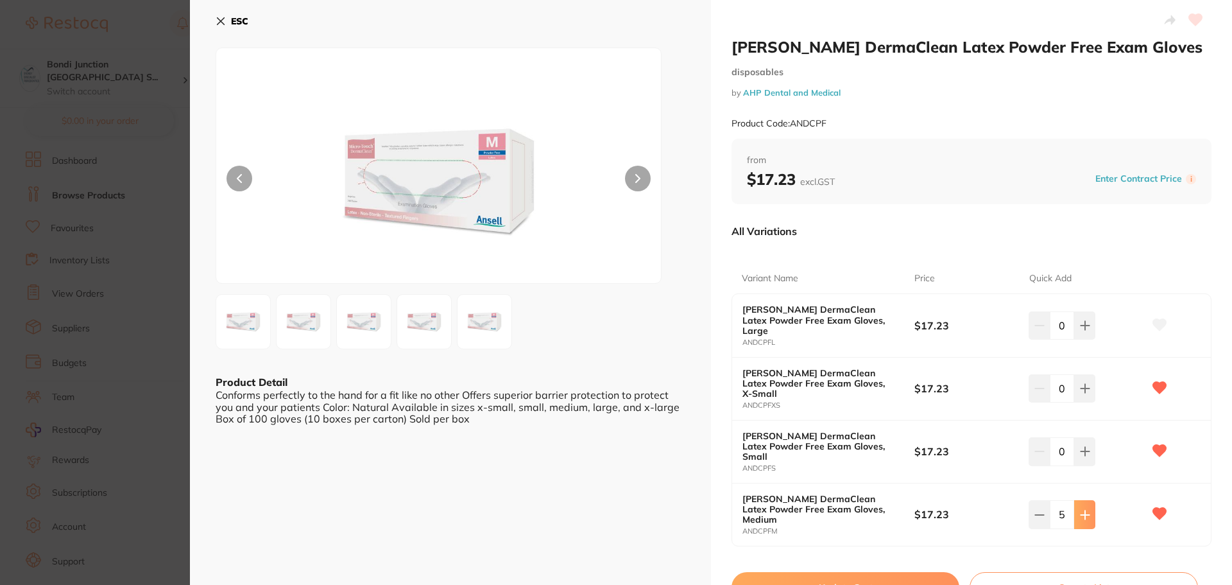
click at [1083, 510] on icon at bounding box center [1085, 515] width 10 height 10
type input "6"
click at [881, 572] on button "Update Cart" at bounding box center [846, 587] width 228 height 31
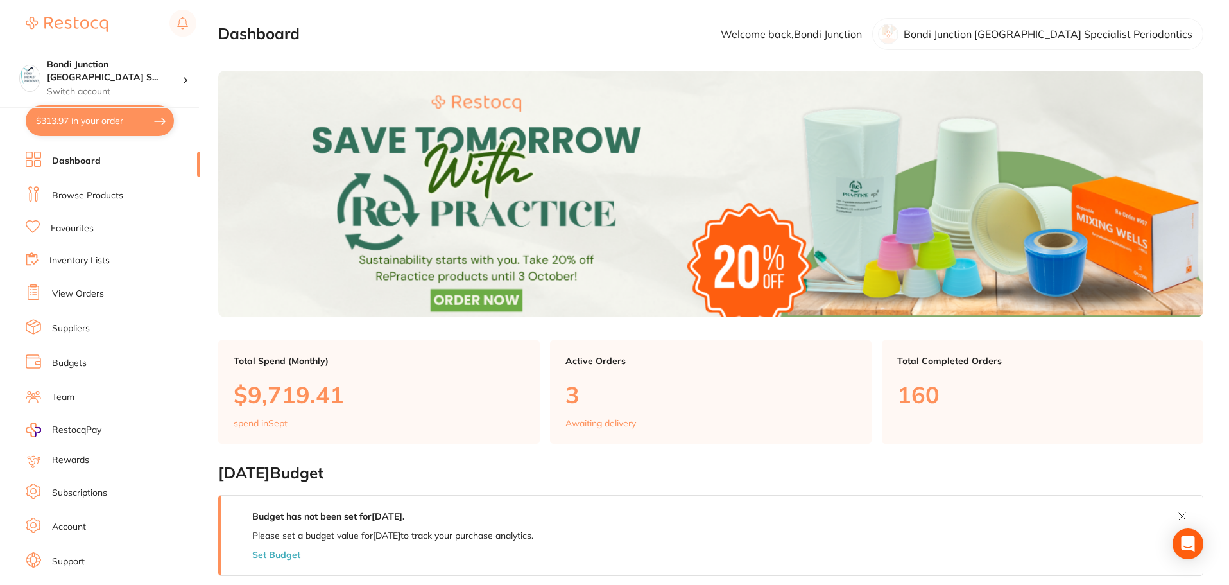
click at [88, 116] on button "$313.97 in your order" at bounding box center [100, 120] width 148 height 31
checkbox input "true"
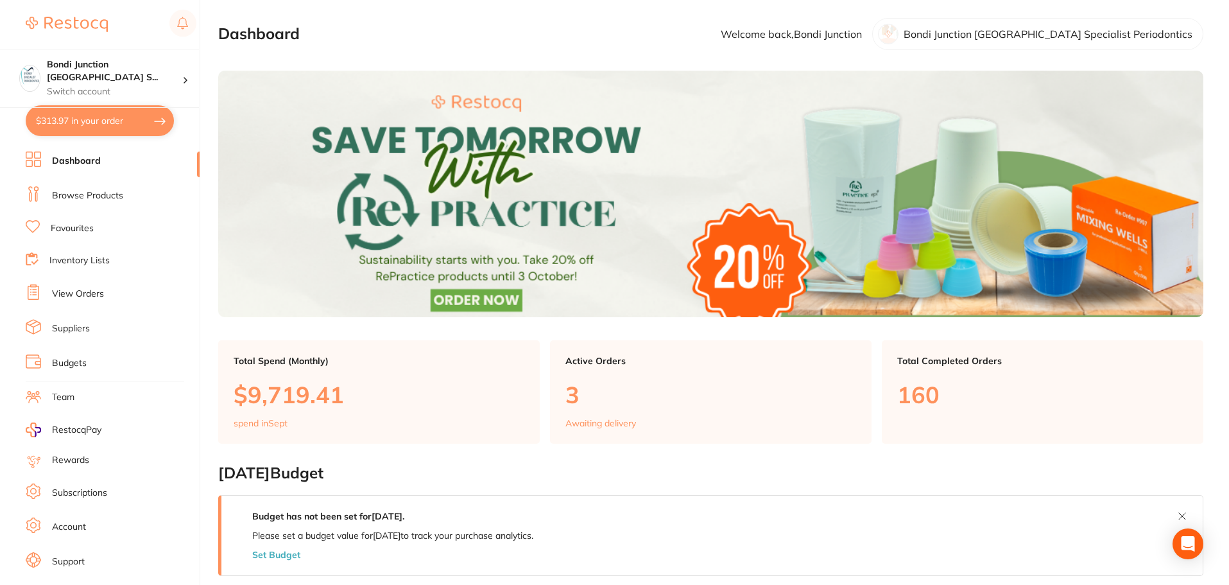
checkbox input "true"
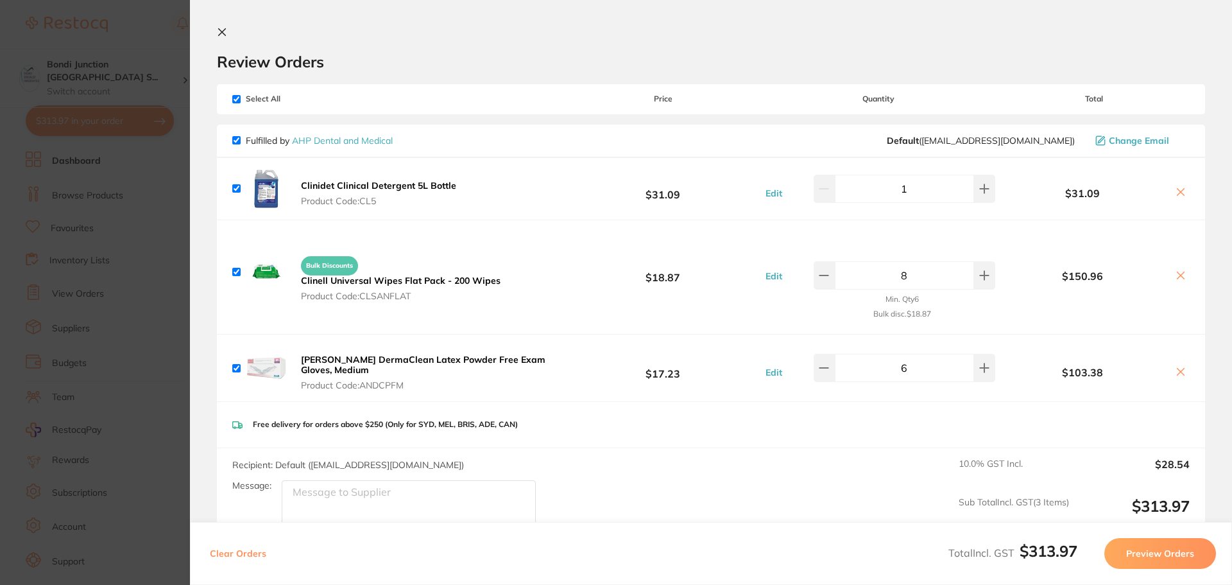
click at [1138, 547] on button "Preview Orders" at bounding box center [1161, 553] width 112 height 31
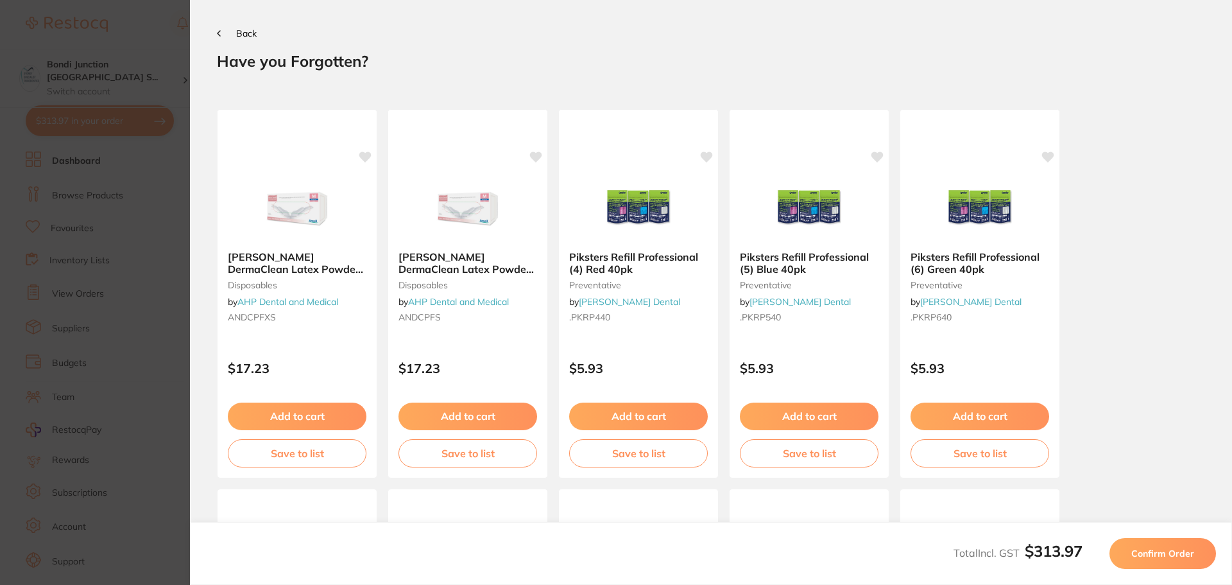
click at [1138, 547] on span "Confirm Order" at bounding box center [1162, 553] width 63 height 12
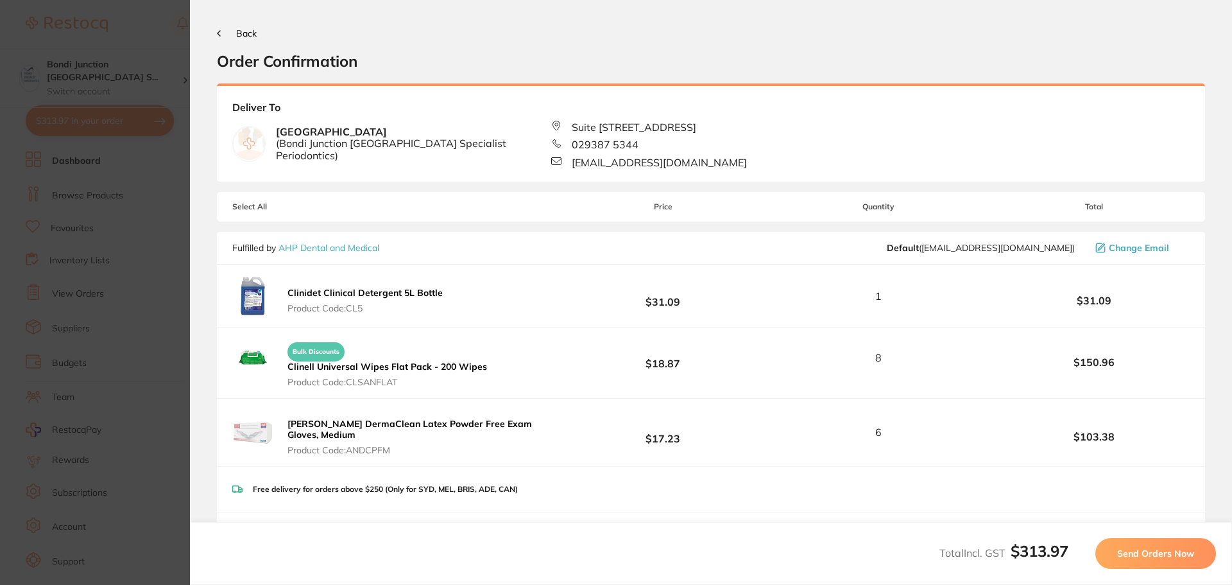
click at [1141, 550] on span "Send Orders Now" at bounding box center [1155, 553] width 77 height 12
